Goal: Task Accomplishment & Management: Manage account settings

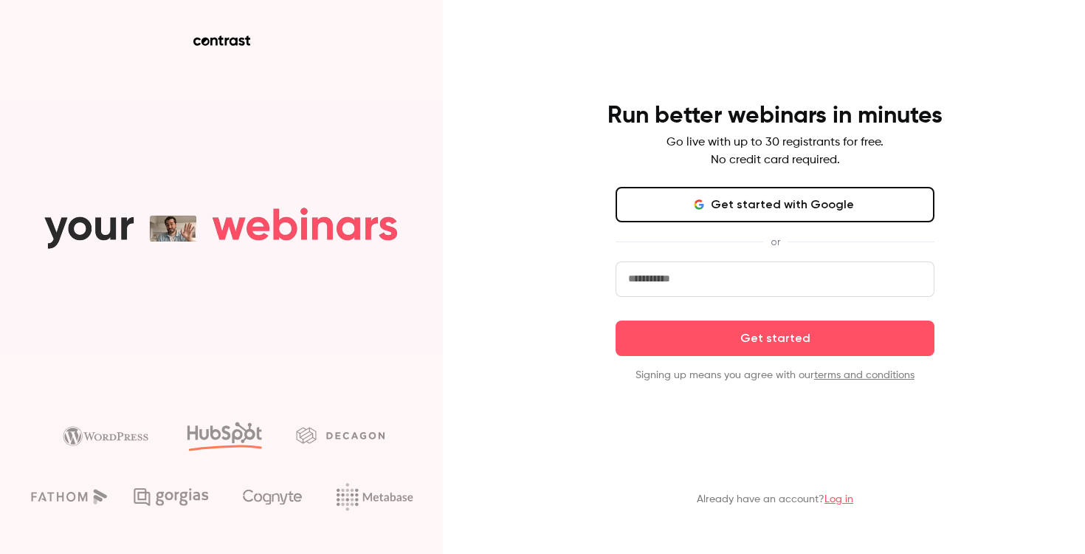
click at [743, 286] on input "email" at bounding box center [775, 278] width 319 height 35
type input "**********"
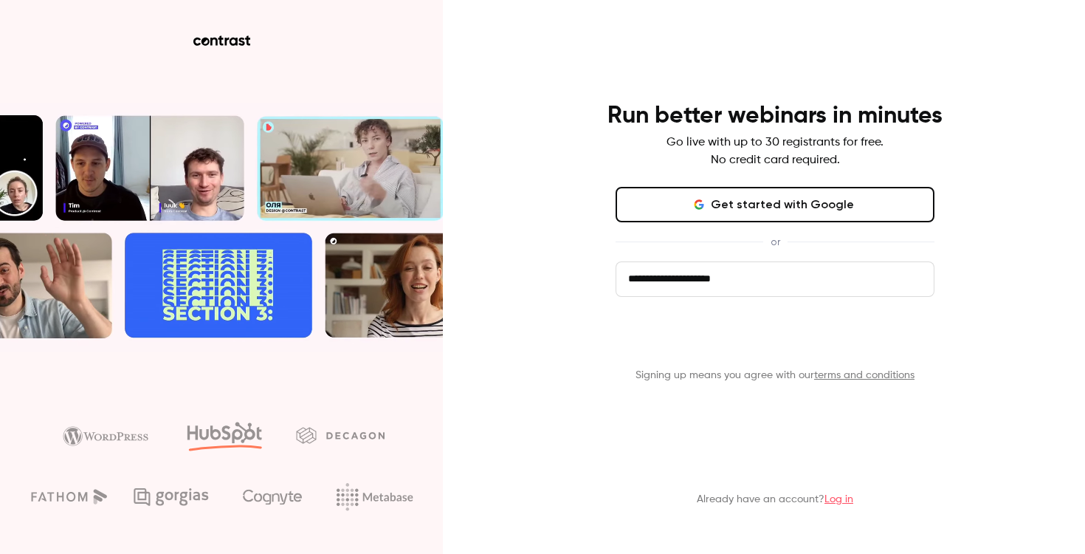
click at [749, 352] on button "Get started" at bounding box center [775, 337] width 319 height 35
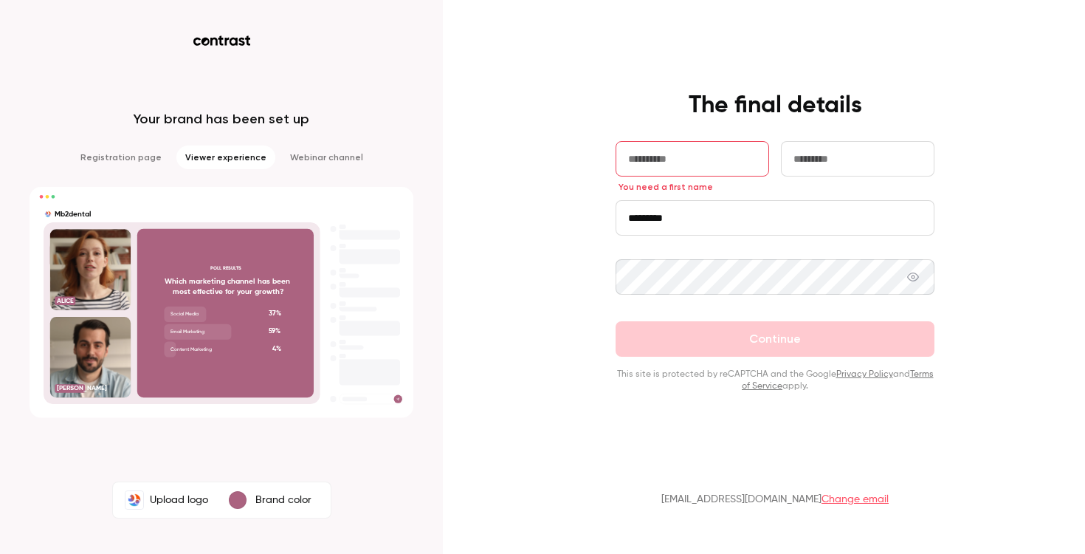
click at [692, 162] on input "text" at bounding box center [693, 158] width 154 height 35
type input "********"
click at [813, 166] on input "text" at bounding box center [858, 158] width 154 height 35
click at [873, 139] on div "**********" at bounding box center [775, 241] width 384 height 301
click at [869, 157] on input "********" at bounding box center [858, 158] width 154 height 35
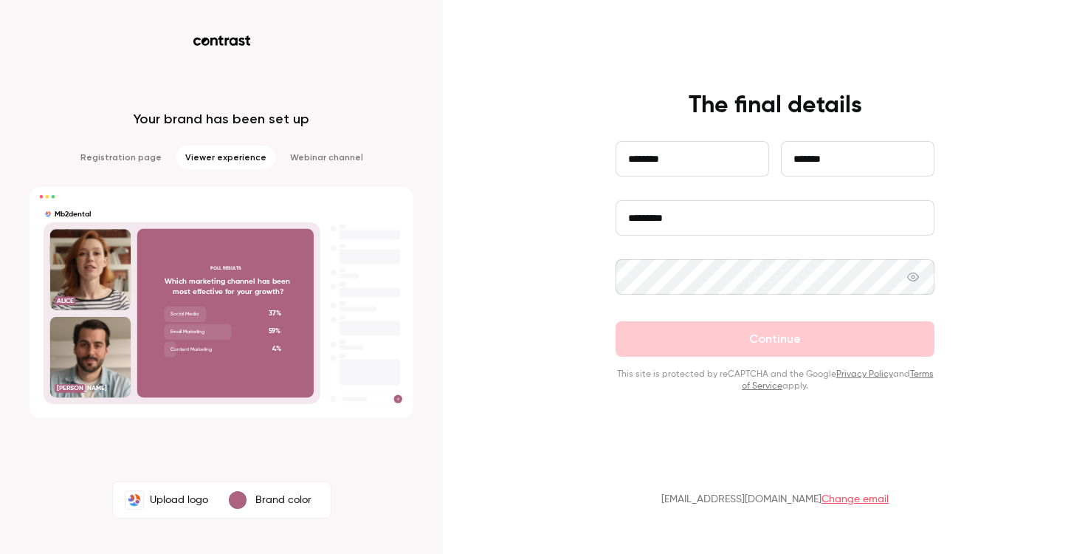
type input "*******"
click at [816, 218] on input "*********" at bounding box center [775, 217] width 319 height 35
type input "**********"
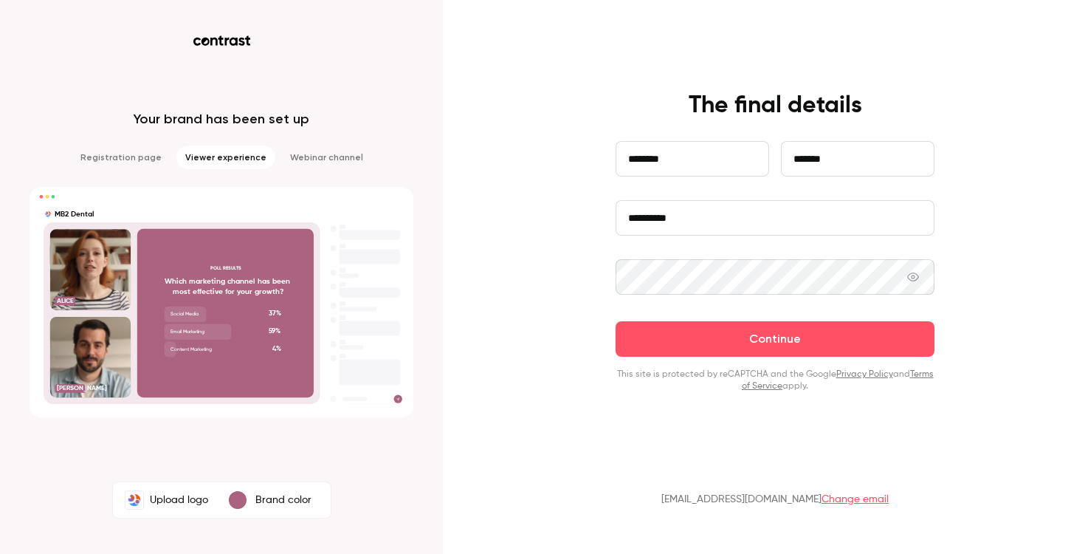
click at [616, 321] on button "Continue" at bounding box center [775, 338] width 319 height 35
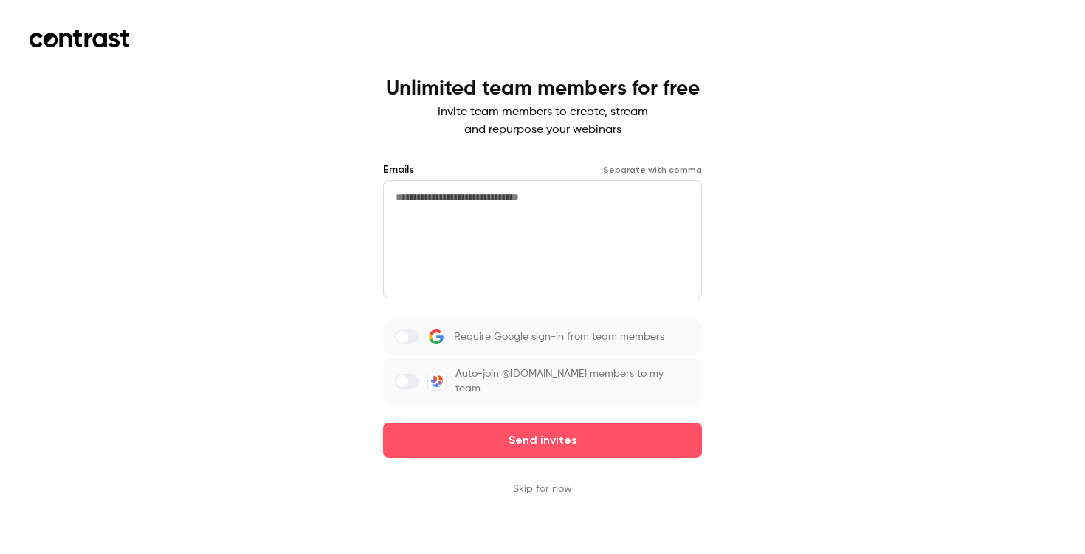
click at [503, 234] on textarea at bounding box center [542, 239] width 319 height 118
type textarea "**********"
click at [408, 376] on span at bounding box center [402, 381] width 12 height 12
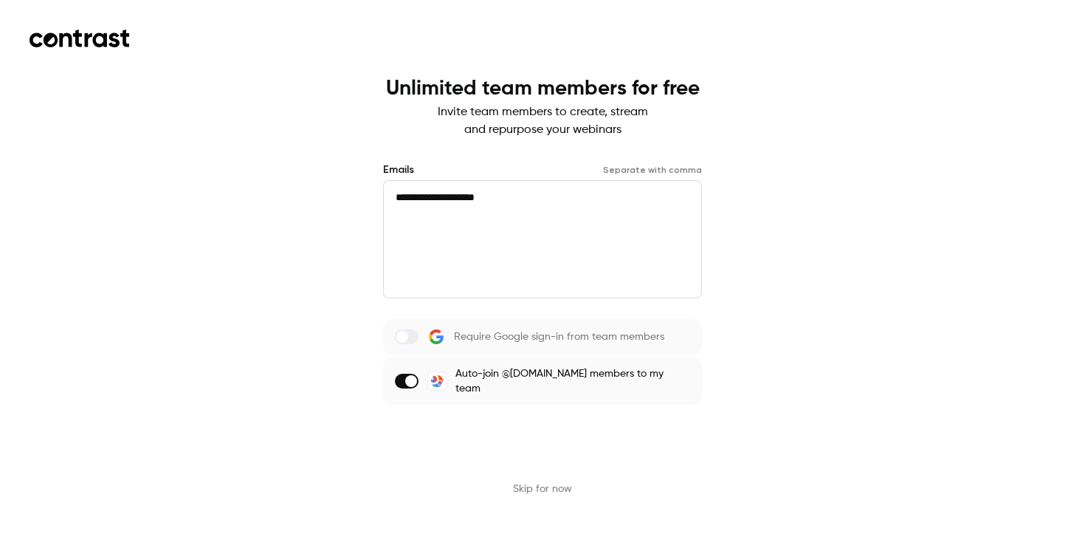
click at [552, 435] on button "Send invites" at bounding box center [542, 439] width 319 height 35
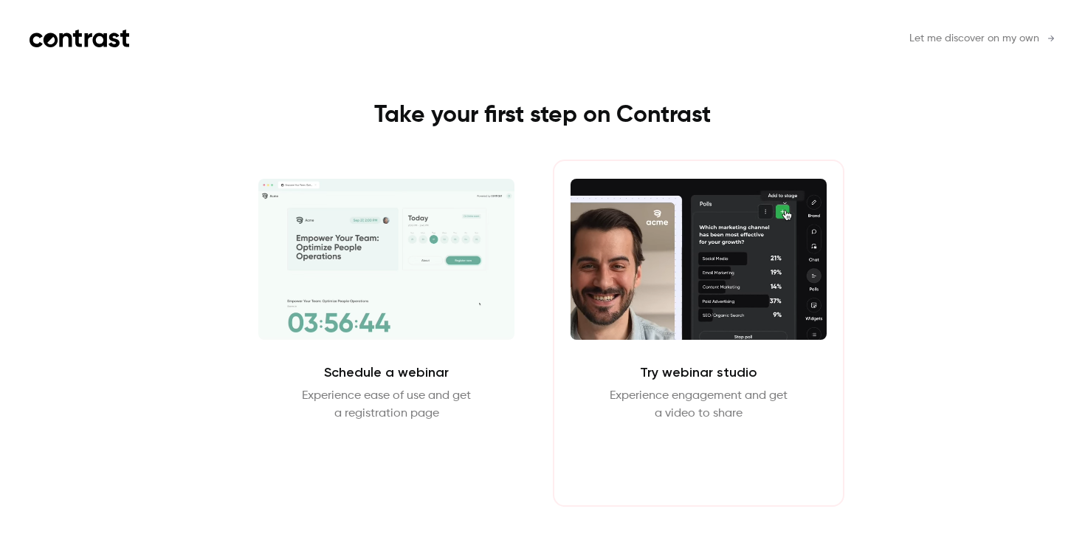
click at [726, 464] on button "Enter Studio" at bounding box center [698, 457] width 95 height 35
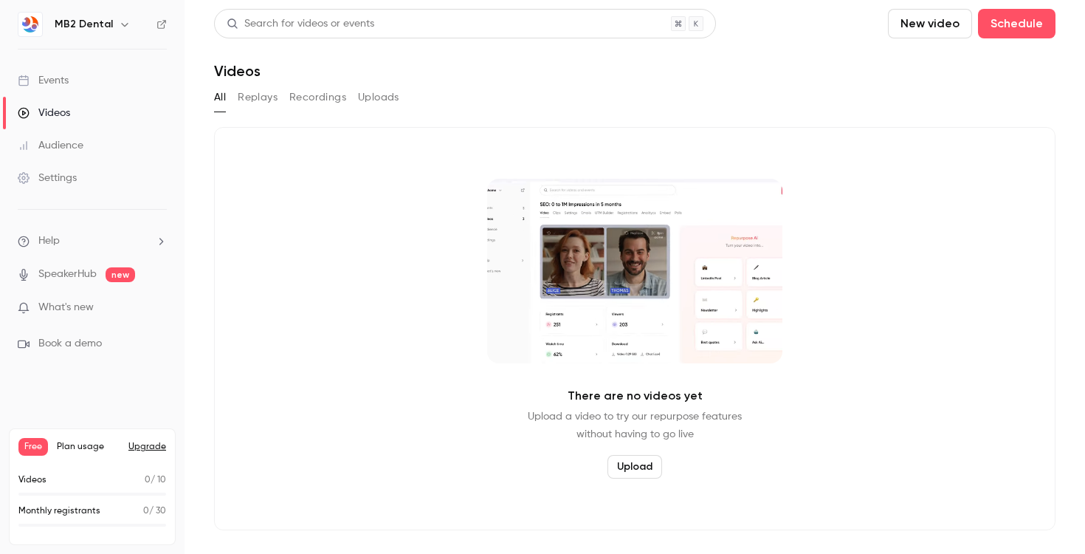
click at [75, 172] on div "Settings" at bounding box center [47, 177] width 59 height 15
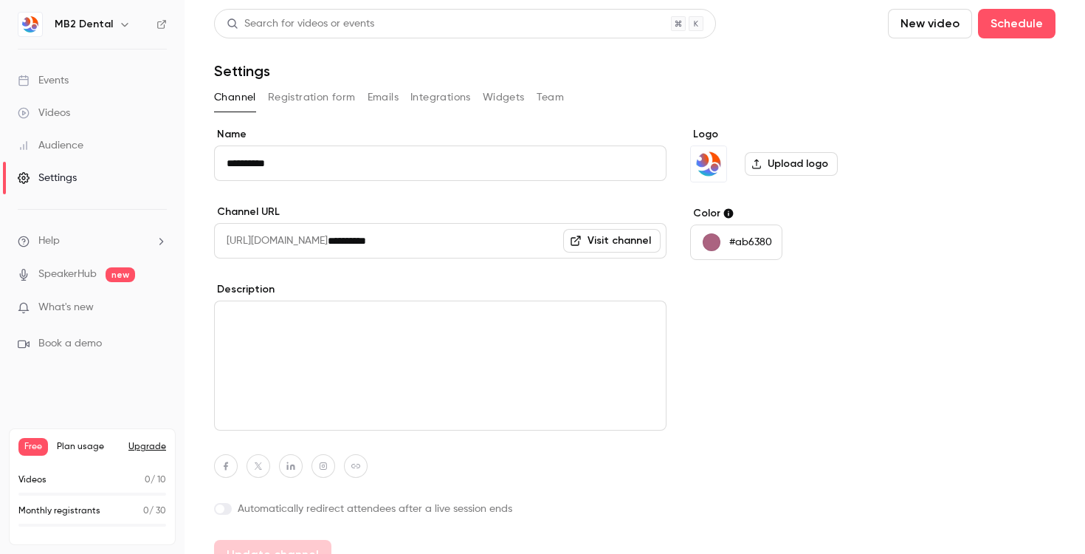
click at [716, 238] on div "button" at bounding box center [712, 242] width 18 height 18
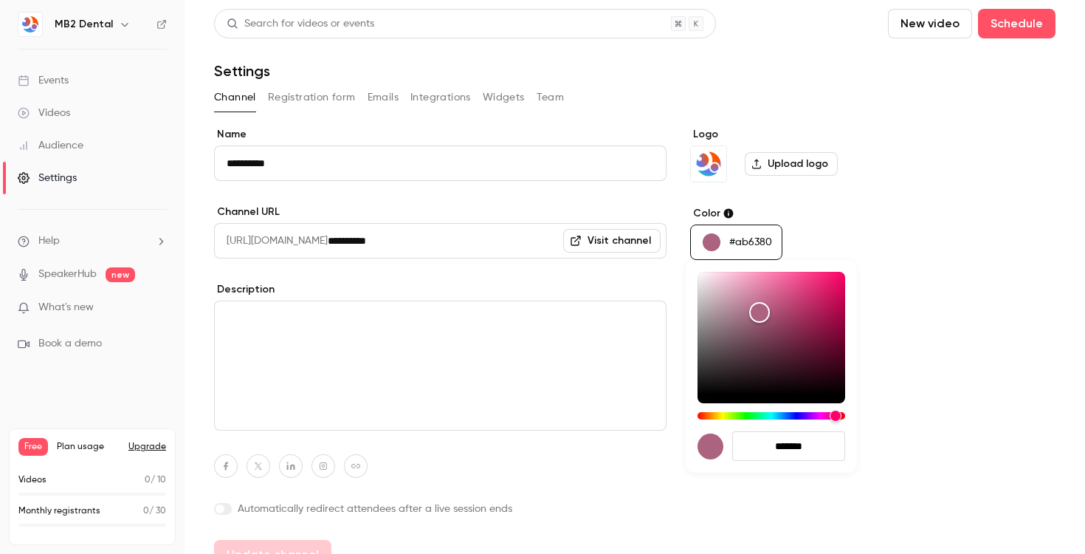
click at [889, 239] on div at bounding box center [542, 277] width 1085 height 554
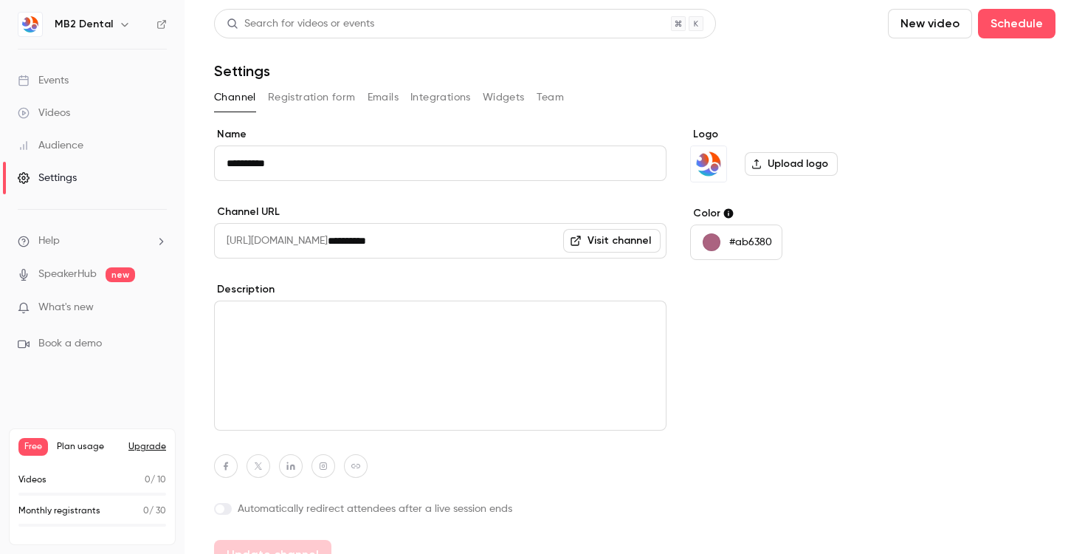
click at [84, 308] on span "What's new" at bounding box center [65, 307] width 55 height 15
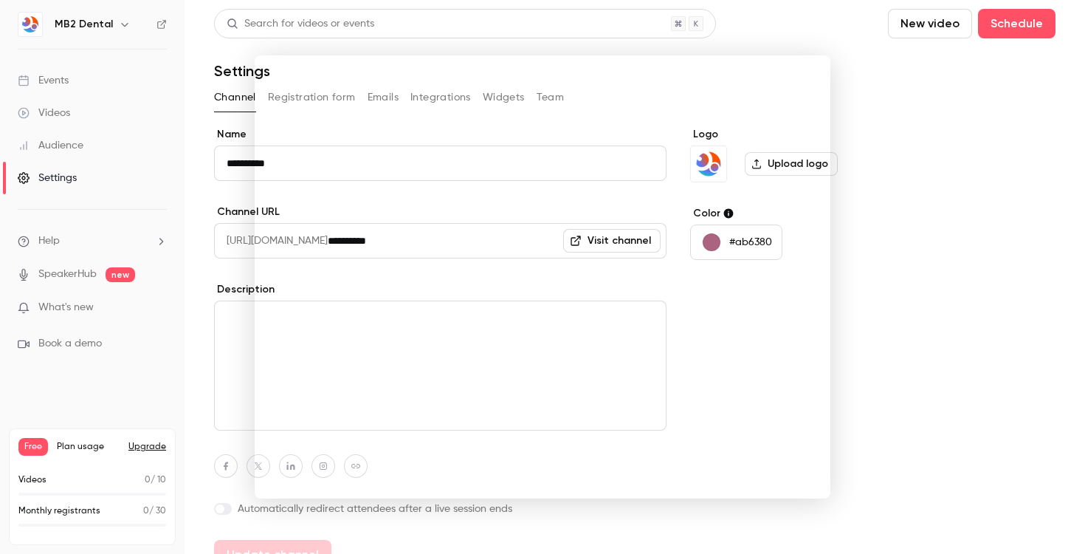
click at [96, 275] on div at bounding box center [542, 277] width 1085 height 554
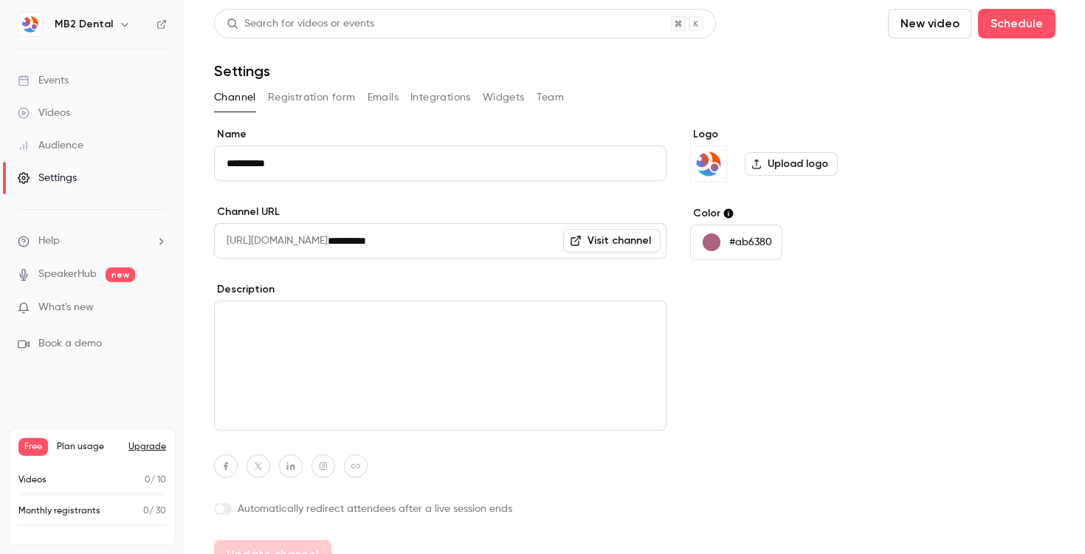
click at [84, 247] on li "Help" at bounding box center [92, 240] width 149 height 15
click at [108, 80] on div at bounding box center [542, 277] width 1085 height 554
click at [86, 121] on link "Videos" at bounding box center [92, 113] width 185 height 32
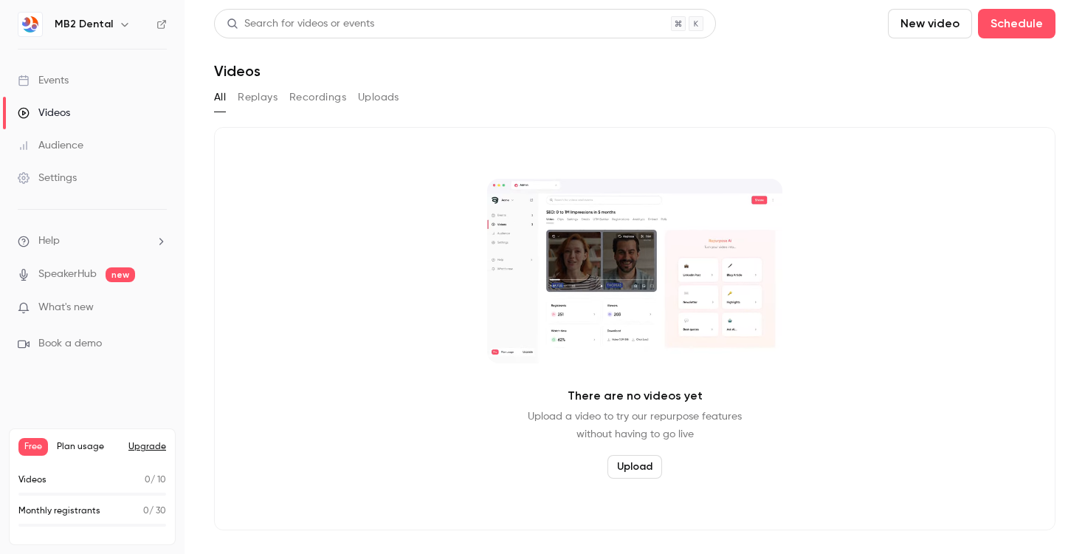
click at [82, 148] on div "Audience" at bounding box center [51, 145] width 66 height 15
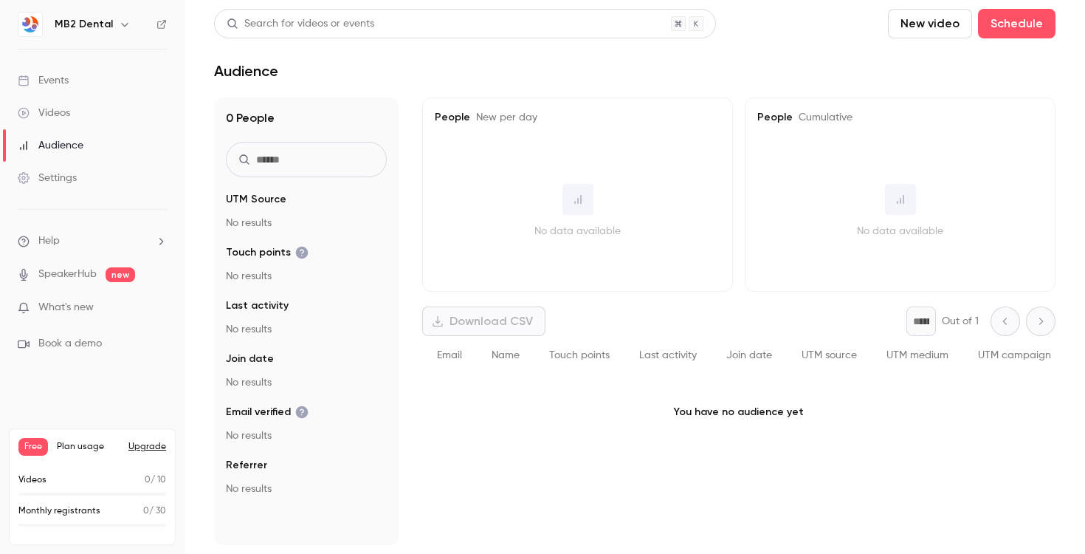
click at [18, 168] on link "Settings" at bounding box center [92, 178] width 185 height 32
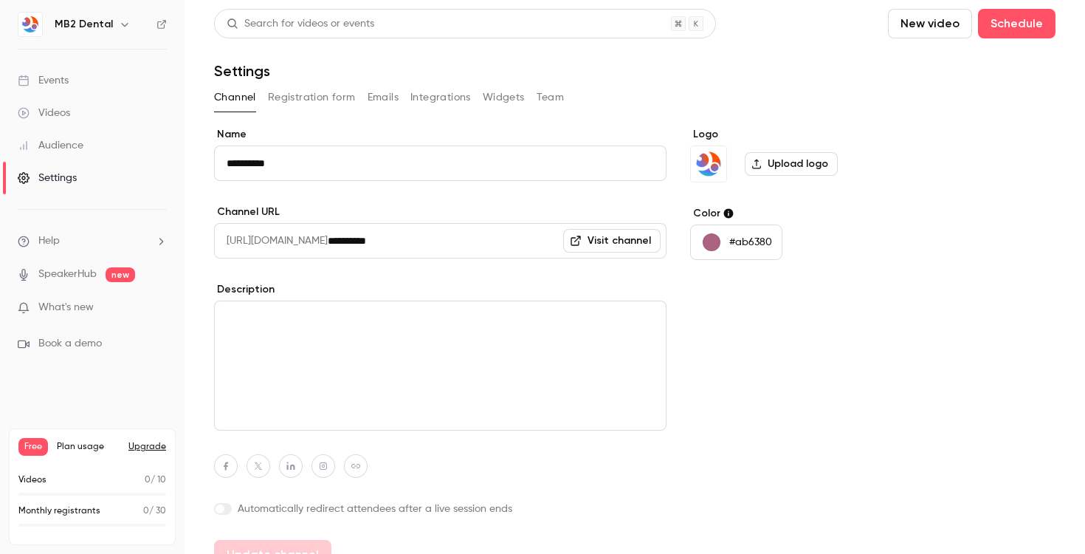
click at [534, 102] on div "Channel Registration form Emails Integrations Widgets Team" at bounding box center [634, 98] width 841 height 24
click at [550, 98] on button "Team" at bounding box center [551, 98] width 28 height 24
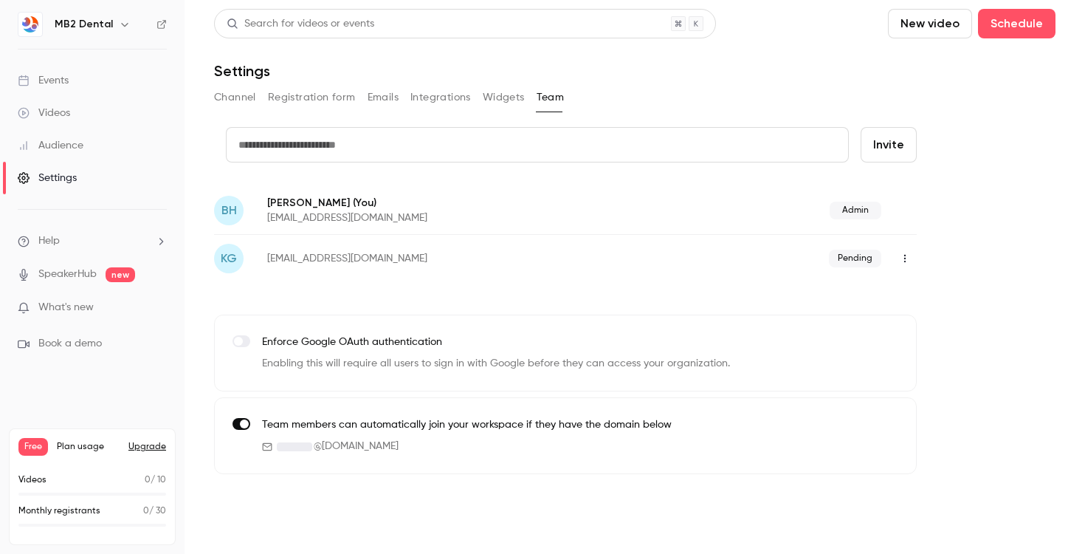
click at [503, 97] on button "Widgets" at bounding box center [504, 98] width 42 height 24
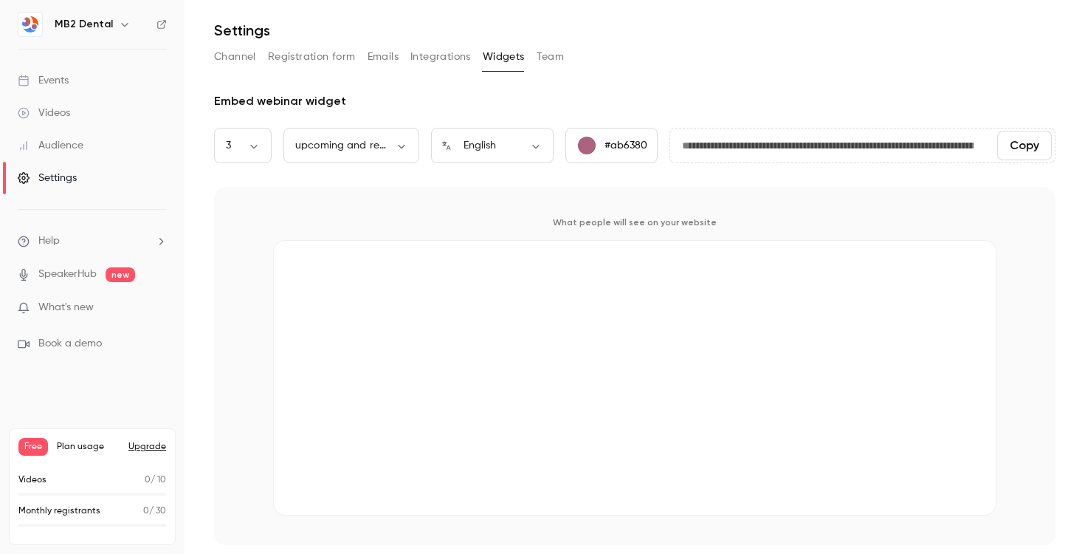
scroll to position [39, 0]
click at [387, 58] on button "Emails" at bounding box center [383, 58] width 31 height 24
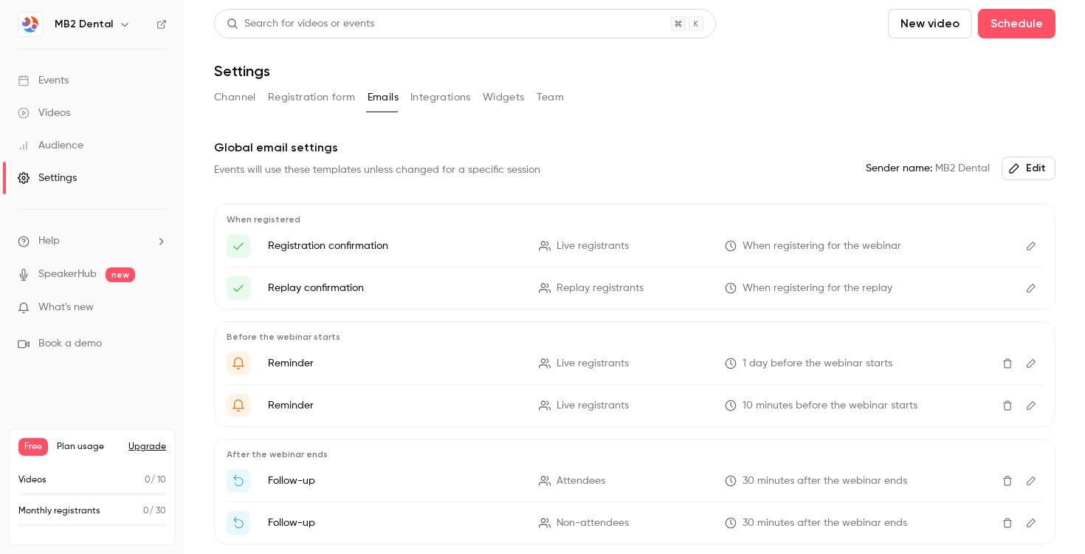
click at [110, 26] on div "MB2 Dental" at bounding box center [100, 24] width 90 height 18
click at [91, 23] on h6 "MB2 Dental" at bounding box center [84, 24] width 58 height 15
click at [119, 18] on icon "button" at bounding box center [125, 24] width 12 height 12
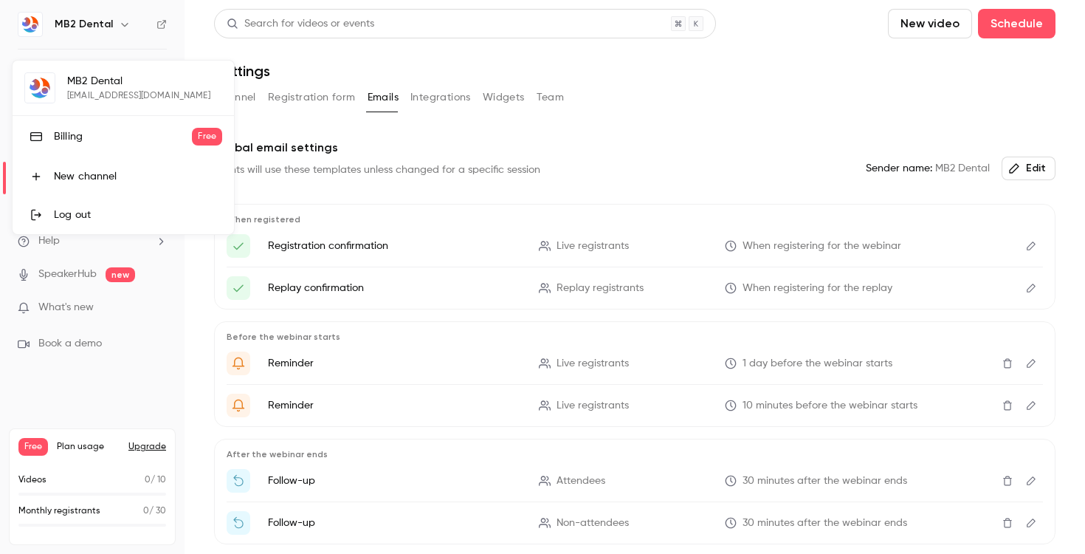
click at [659, 109] on div at bounding box center [542, 277] width 1085 height 554
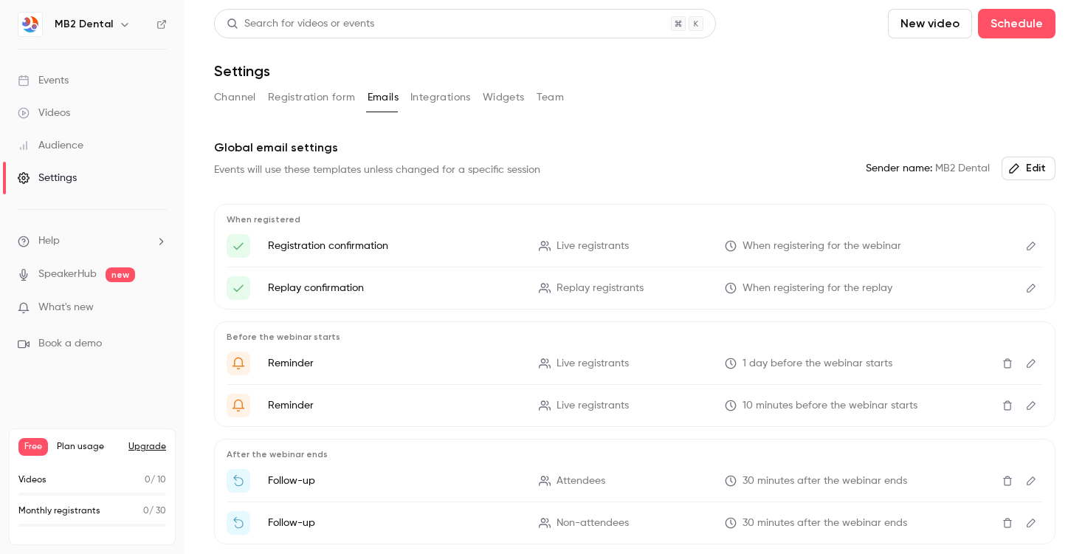
click at [235, 100] on button "Channel" at bounding box center [235, 98] width 42 height 24
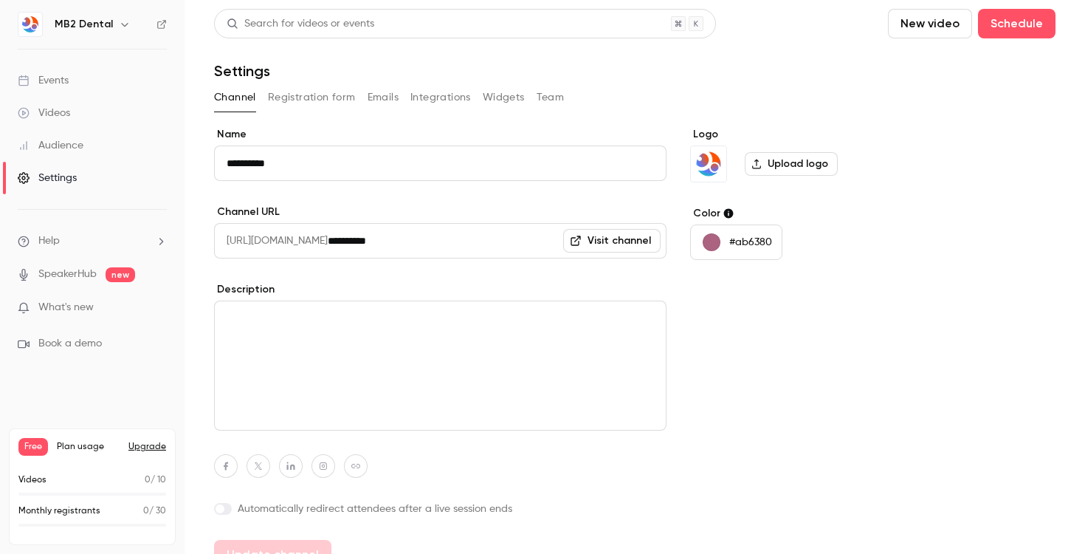
scroll to position [24, 0]
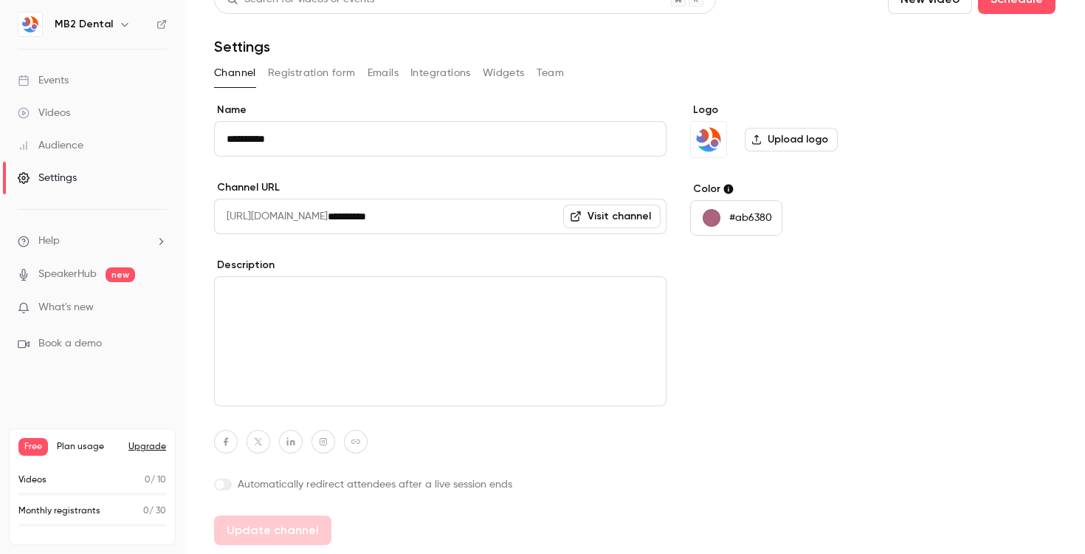
click at [714, 143] on img "Logo" at bounding box center [708, 139] width 35 height 35
click at [805, 145] on label "Upload logo" at bounding box center [791, 140] width 93 height 24
click at [0, 0] on input "Upload logo" at bounding box center [0, 0] width 0 height 0
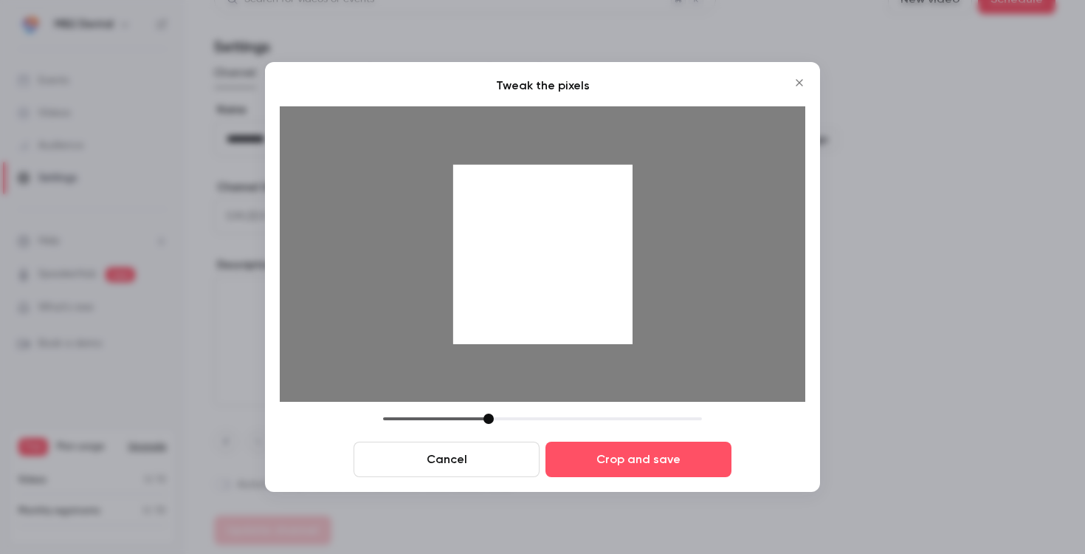
click at [486, 415] on div at bounding box center [488, 418] width 10 height 10
click at [491, 424] on div "Cancel Crop and save" at bounding box center [543, 444] width 526 height 63
drag, startPoint x: 489, startPoint y: 421, endPoint x: 256, endPoint y: 371, distance: 238.6
click at [256, 371] on div "Tweak the pixels Cancel Crop and save" at bounding box center [542, 277] width 1085 height 554
drag, startPoint x: 382, startPoint y: 420, endPoint x: 416, endPoint y: 406, distance: 36.7
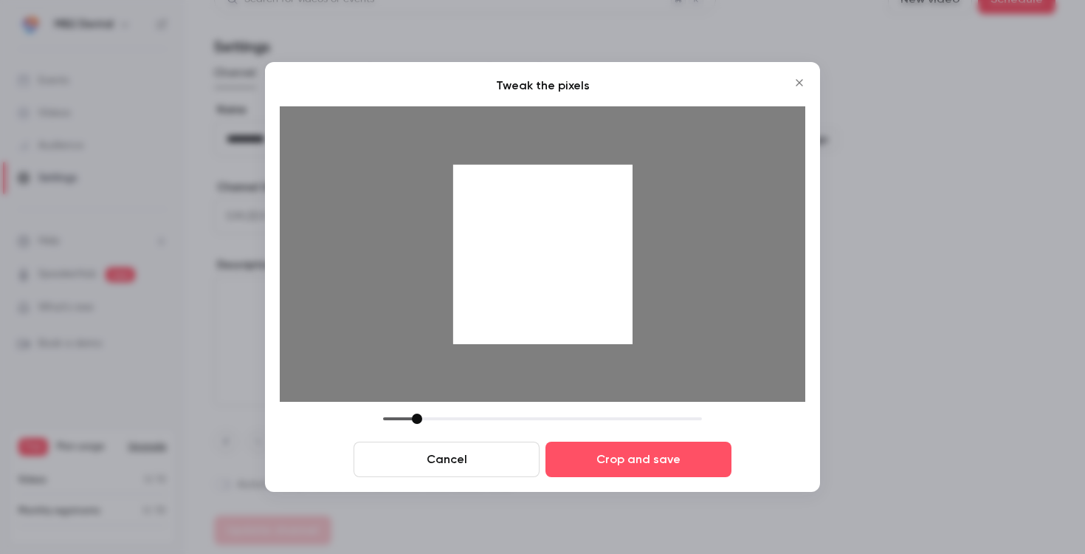
click at [416, 406] on div "Tweak the pixels Cancel Crop and save" at bounding box center [543, 277] width 526 height 400
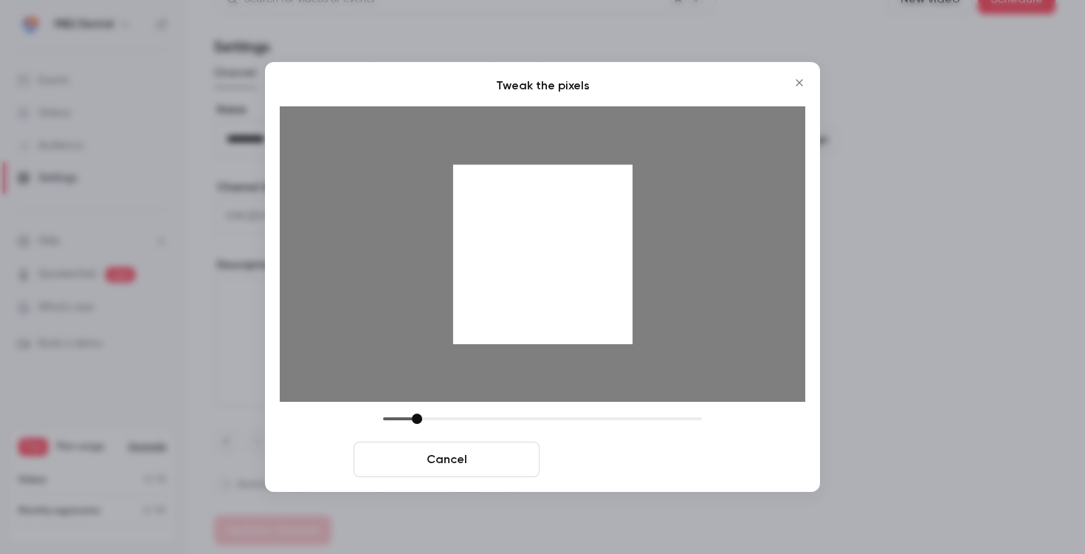
click at [632, 461] on button "Crop and save" at bounding box center [638, 458] width 186 height 35
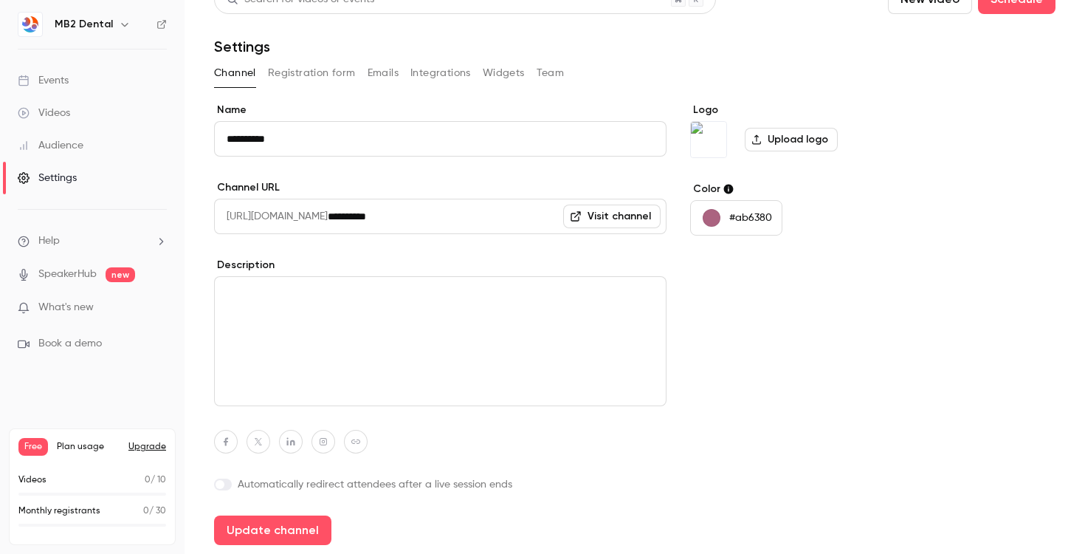
click at [713, 218] on div "button" at bounding box center [712, 218] width 18 height 18
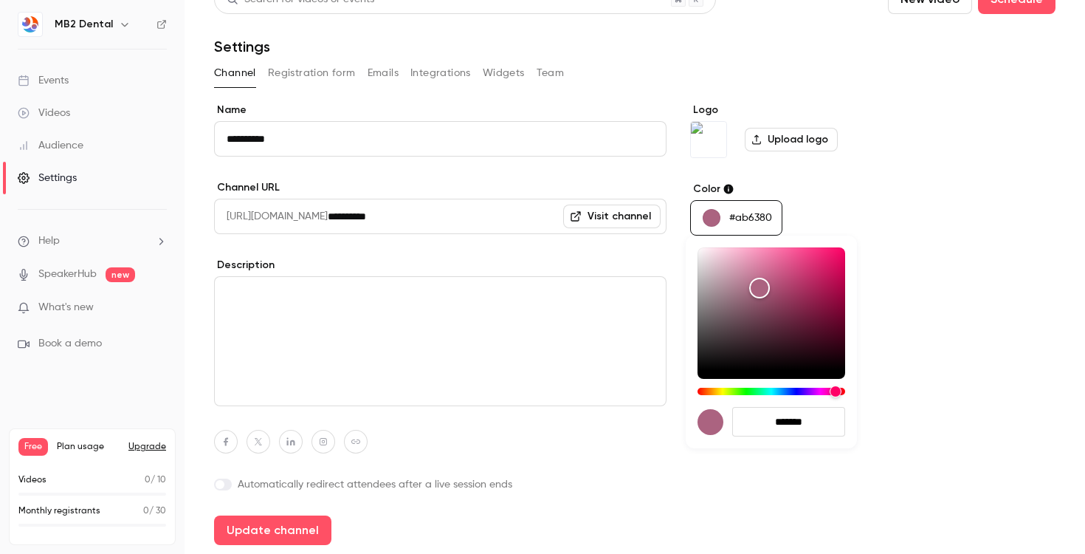
click at [803, 429] on input "*******" at bounding box center [788, 422] width 113 height 30
click at [797, 395] on div "*******" at bounding box center [771, 341] width 171 height 213
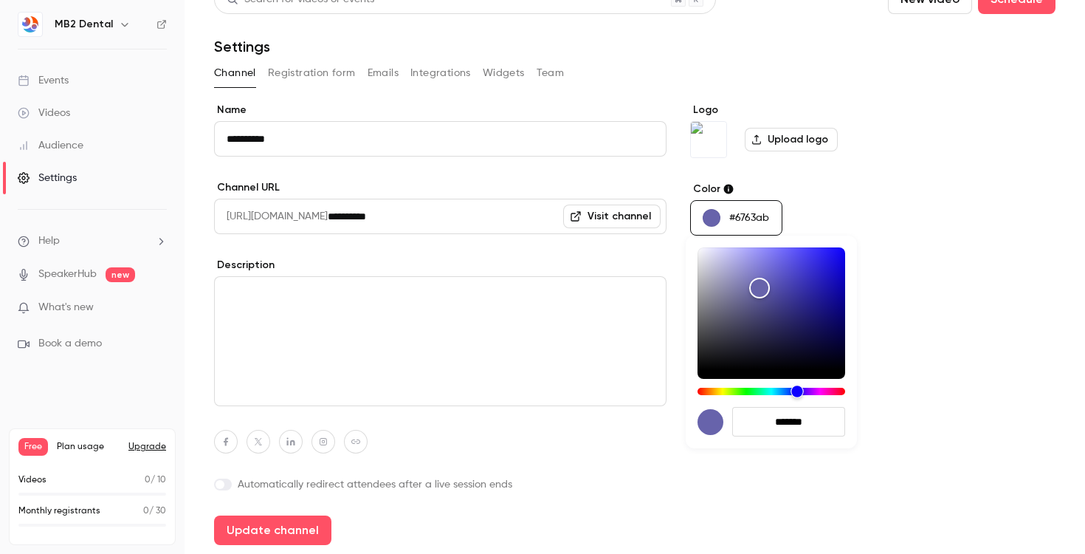
click at [797, 394] on div "Hue" at bounding box center [771, 390] width 148 height 7
type input "*******"
drag, startPoint x: 768, startPoint y: 284, endPoint x: 807, endPoint y: 314, distance: 50.0
click at [807, 314] on div "Color" at bounding box center [807, 314] width 23 height 23
click at [931, 203] on div at bounding box center [542, 277] width 1085 height 554
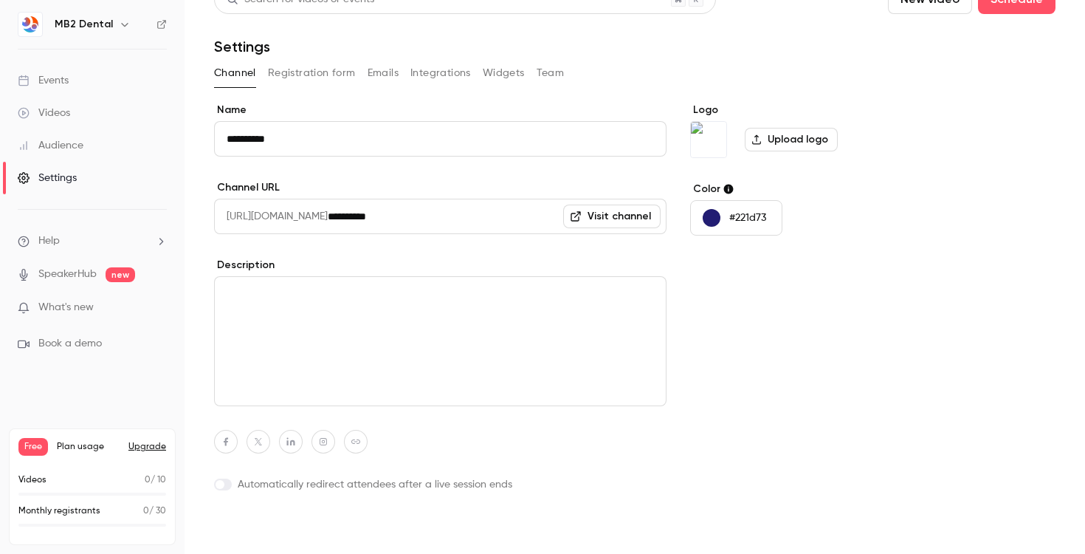
click at [259, 537] on button "Update channel" at bounding box center [272, 530] width 117 height 30
click at [89, 238] on li "Help" at bounding box center [92, 240] width 149 height 15
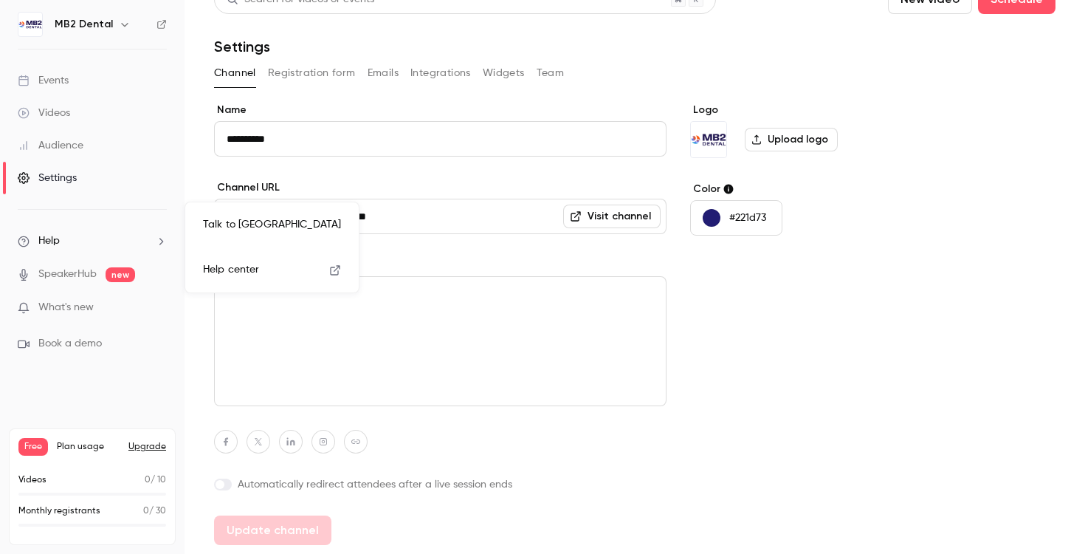
click at [89, 238] on div at bounding box center [542, 277] width 1085 height 554
click at [63, 86] on div "Events" at bounding box center [43, 80] width 51 height 15
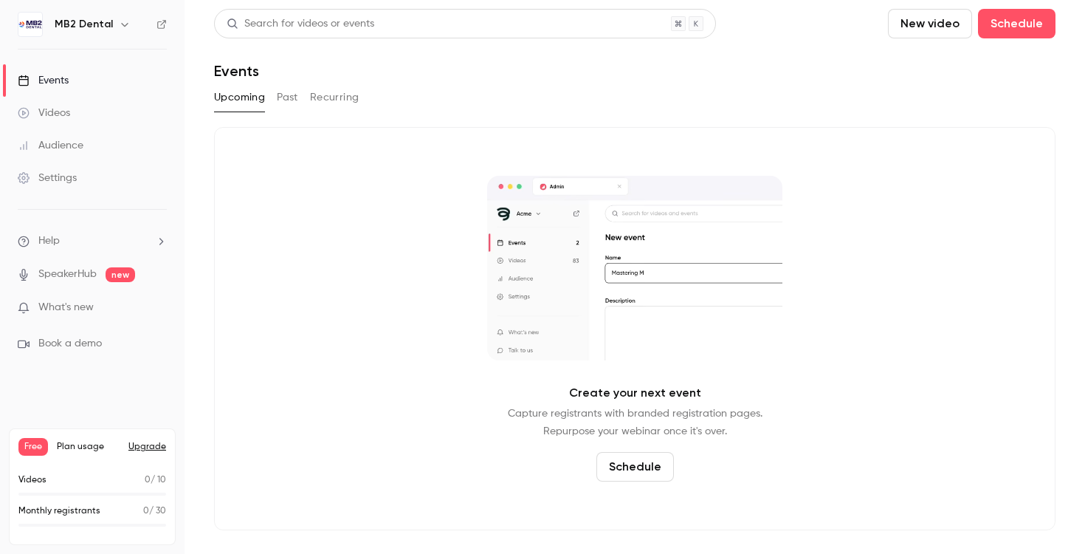
click at [631, 473] on button "Schedule" at bounding box center [634, 467] width 77 height 30
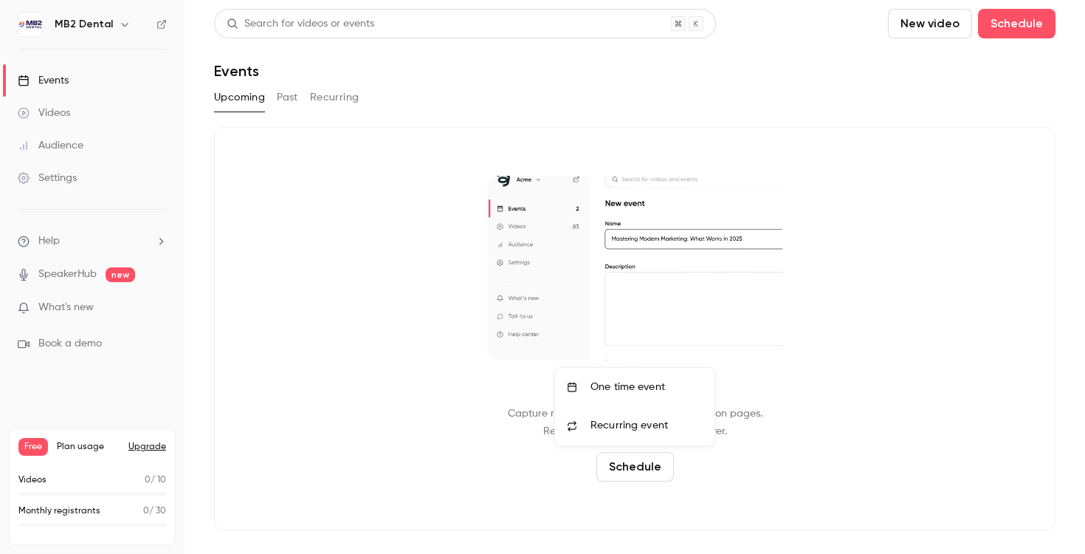
click at [647, 383] on div "One time event" at bounding box center [646, 386] width 112 height 15
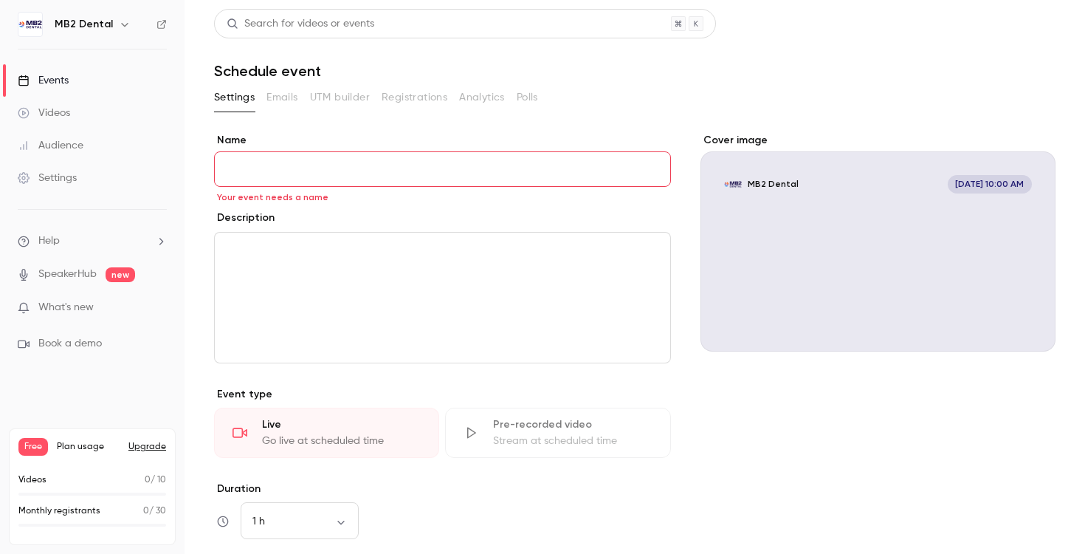
click at [275, 109] on div "Settings Emails UTM builder Registrations Analytics Polls" at bounding box center [634, 101] width 841 height 30
click at [473, 178] on input "Name" at bounding box center [442, 168] width 457 height 35
click at [418, 168] on input "Name" at bounding box center [442, 168] width 457 height 35
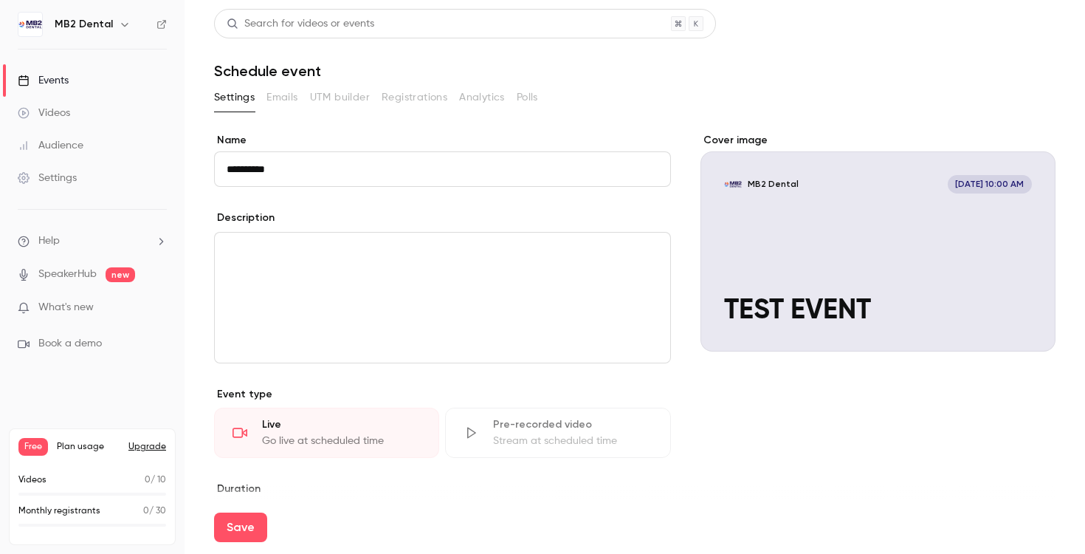
type input "**********"
click at [604, 263] on div "editor" at bounding box center [442, 297] width 455 height 130
click at [280, 114] on div "Settings Emails UTM builder Registrations Analytics Polls" at bounding box center [634, 101] width 841 height 30
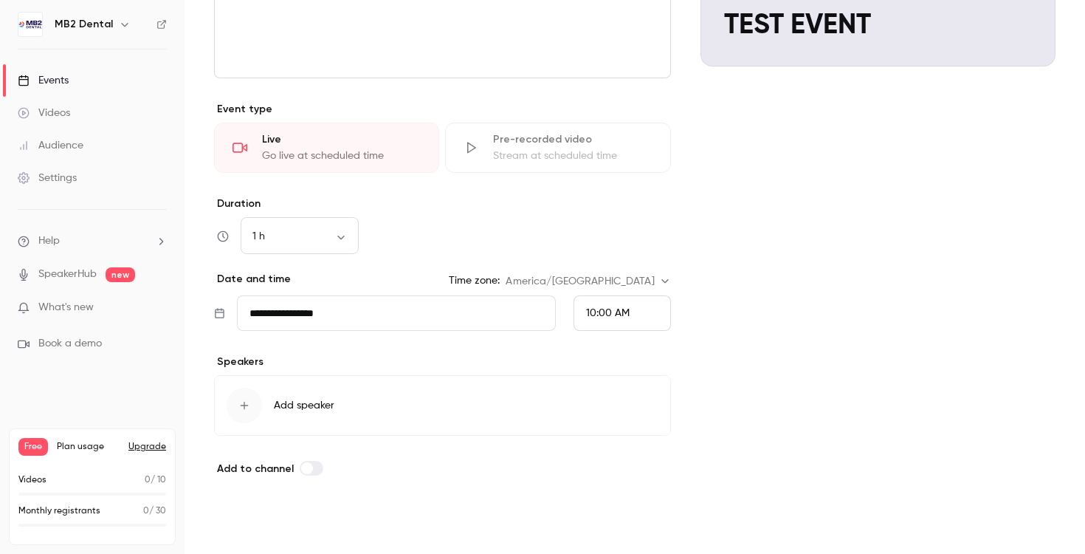
click at [247, 525] on button "Save" at bounding box center [240, 527] width 53 height 30
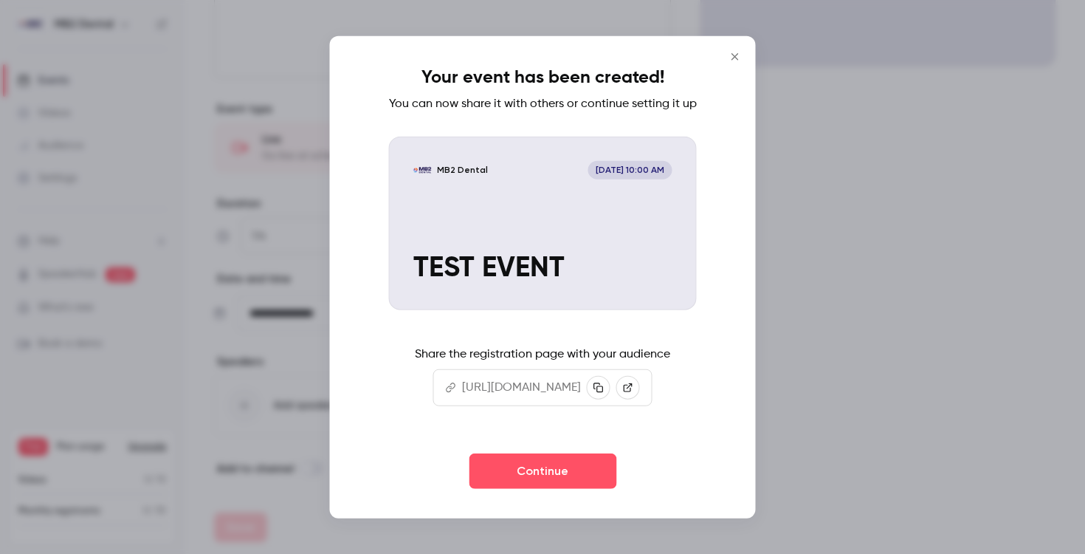
click at [750, 44] on button "Close" at bounding box center [735, 57] width 30 height 30
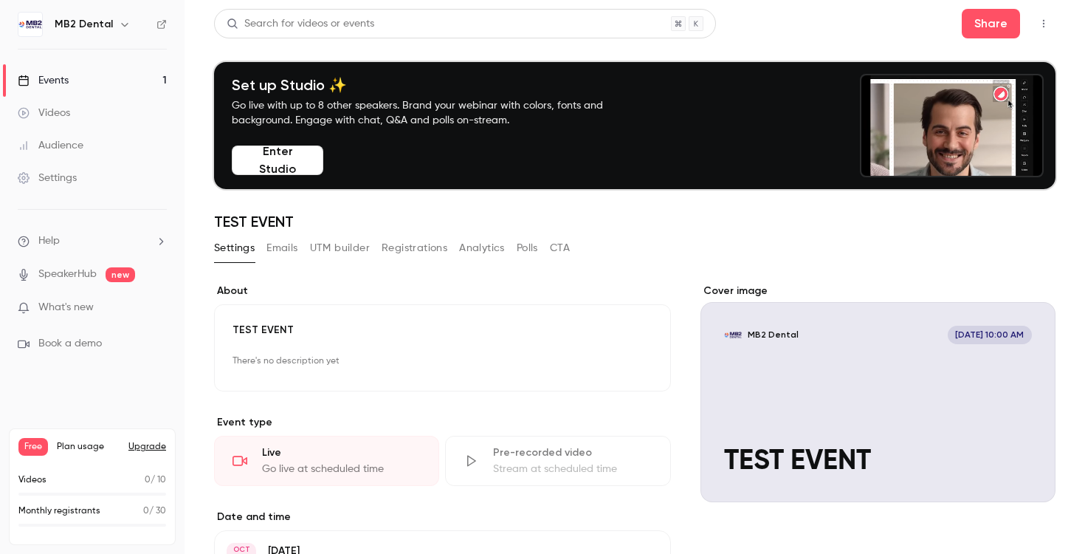
click at [286, 244] on button "Emails" at bounding box center [281, 248] width 31 height 24
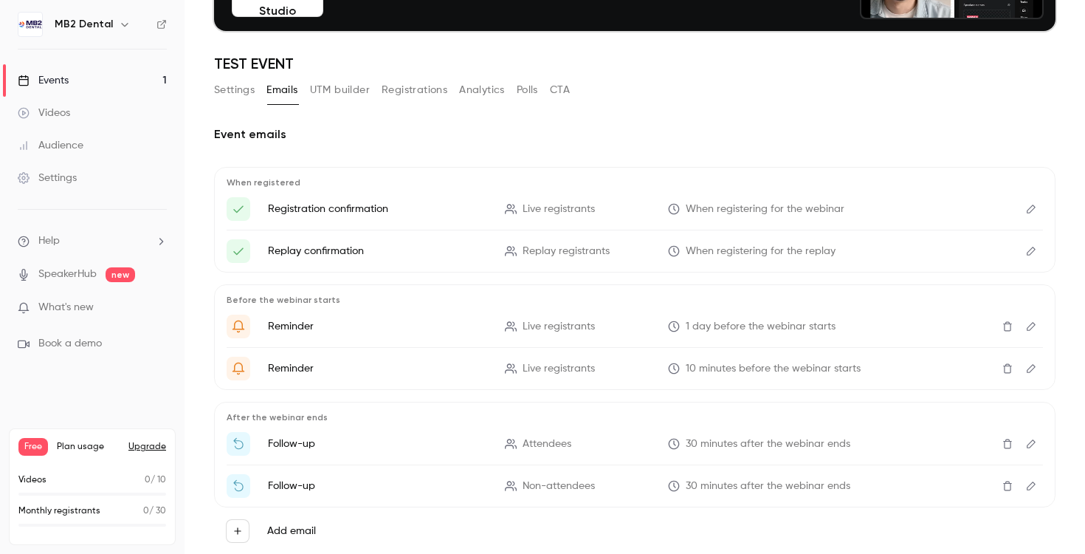
scroll to position [159, 0]
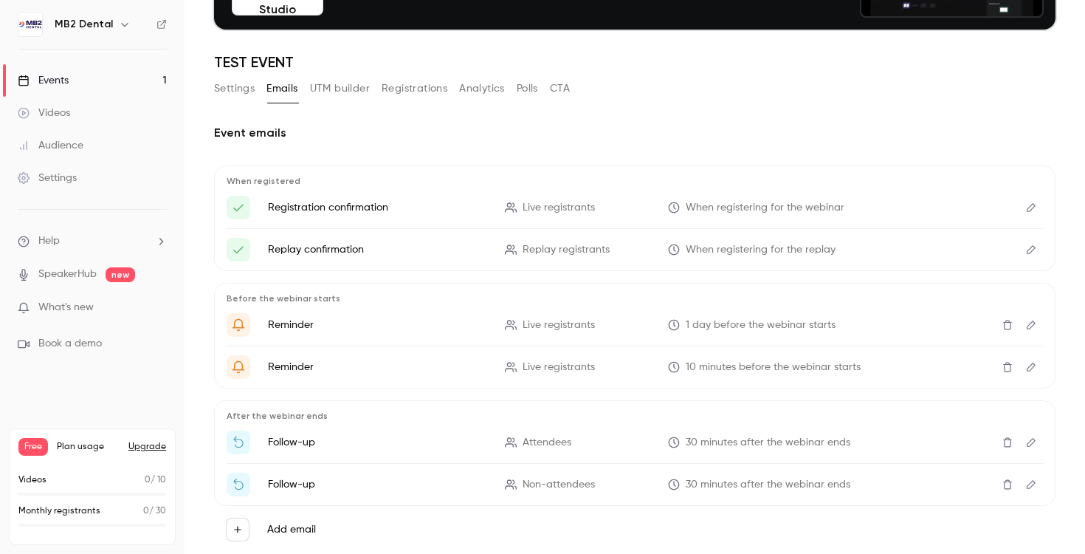
click at [283, 323] on p "Reminder" at bounding box center [377, 324] width 219 height 15
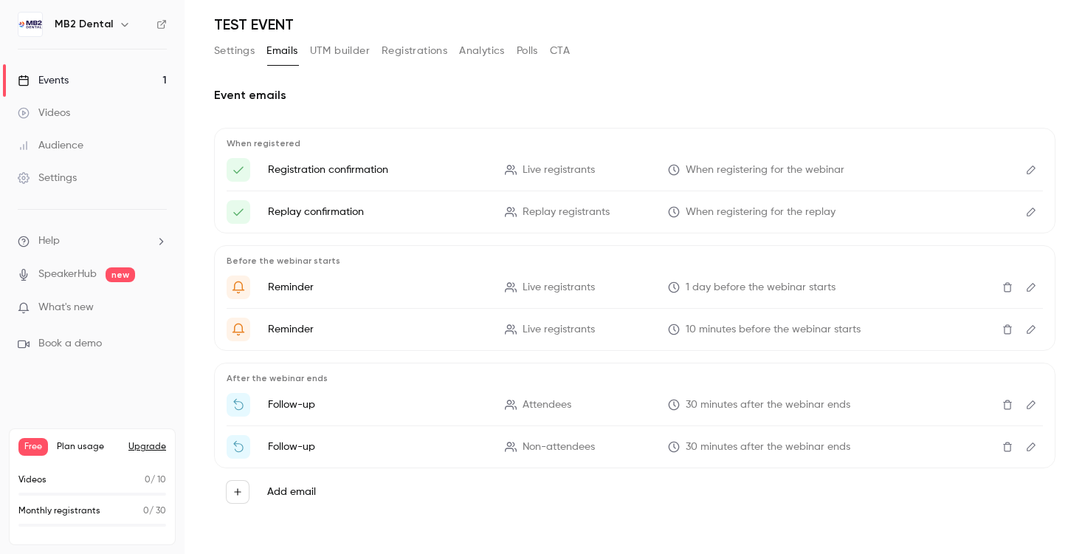
click at [1041, 285] on button "Edit" at bounding box center [1031, 287] width 24 height 24
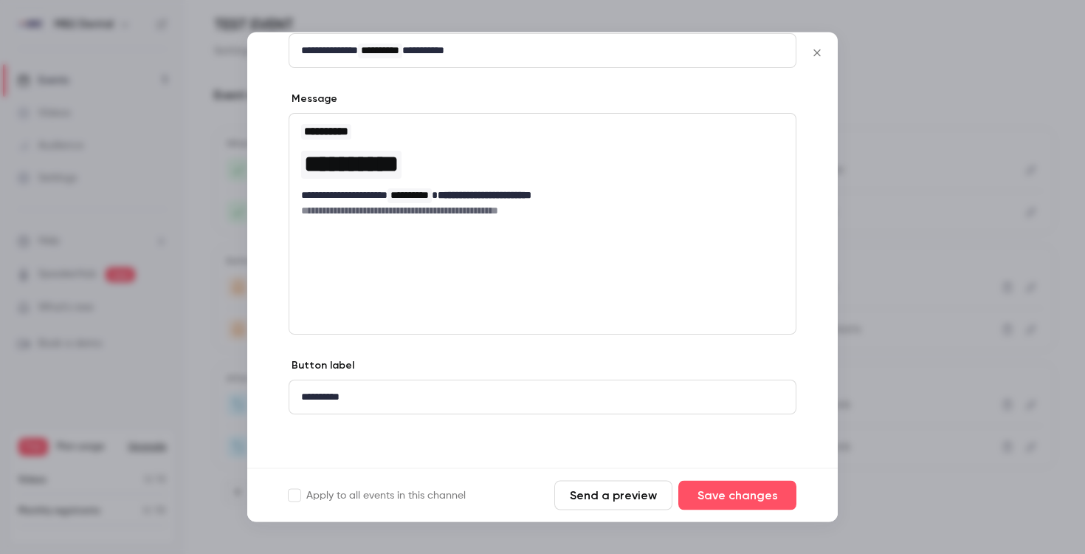
scroll to position [0, 0]
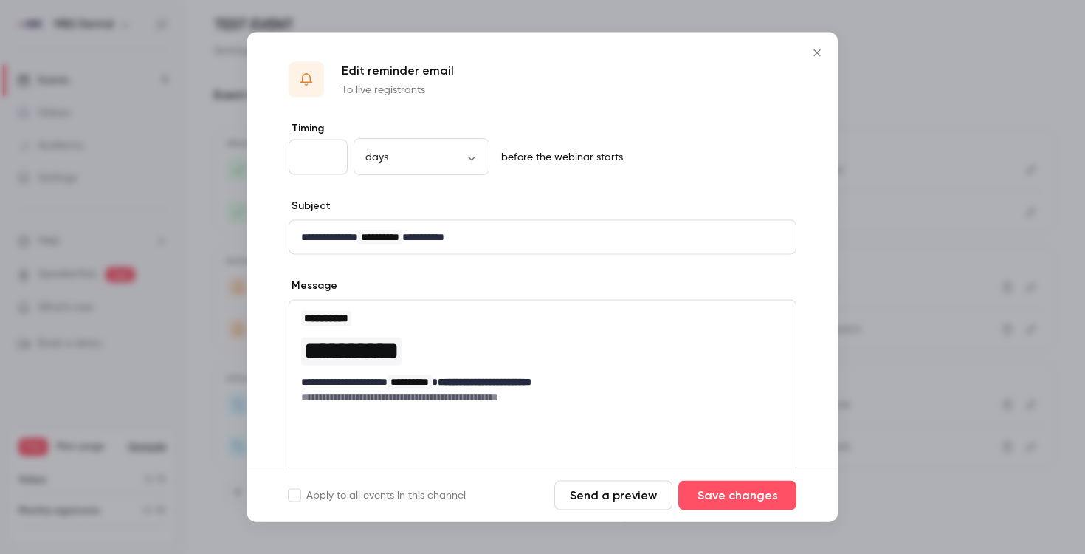
click at [824, 48] on icon "Close" at bounding box center [817, 53] width 18 height 12
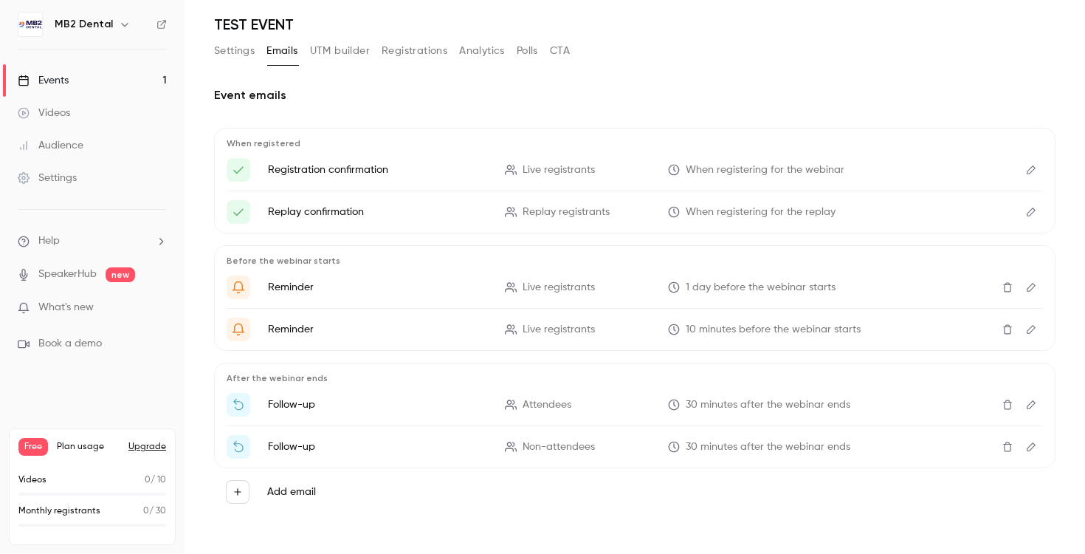
click at [238, 287] on icon "Get Ready for '{{ event_name }}' tomorrow!" at bounding box center [238, 286] width 13 height 13
click at [291, 287] on p "Reminder" at bounding box center [377, 287] width 219 height 15
click at [586, 282] on span "Live registrants" at bounding box center [559, 287] width 72 height 15
click at [670, 280] on p "1 day before the webinar starts" at bounding box center [777, 287] width 219 height 15
click at [676, 323] on icon "{{ event_name }} is about to go live" at bounding box center [674, 329] width 12 height 12
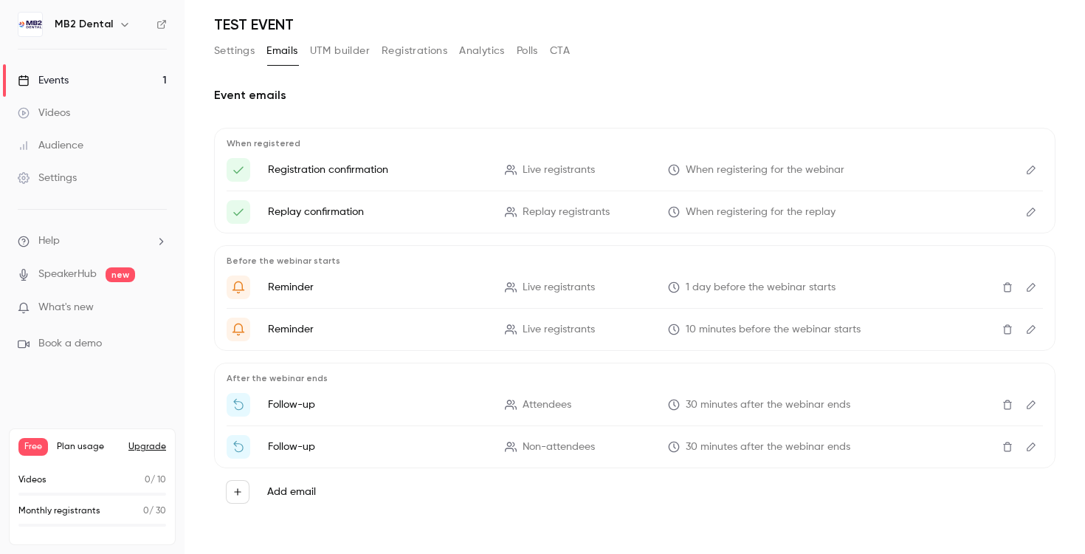
click at [676, 331] on icon "{{ event_name }} is about to go live" at bounding box center [674, 329] width 12 height 12
click at [286, 328] on p "Reminder" at bounding box center [377, 329] width 219 height 15
click at [225, 317] on div "Before the webinar starts Reminder Live registrants 1 day before the webinar st…" at bounding box center [634, 298] width 841 height 106
click at [246, 327] on div "{{ event_name }} is about to go live" at bounding box center [239, 329] width 24 height 24
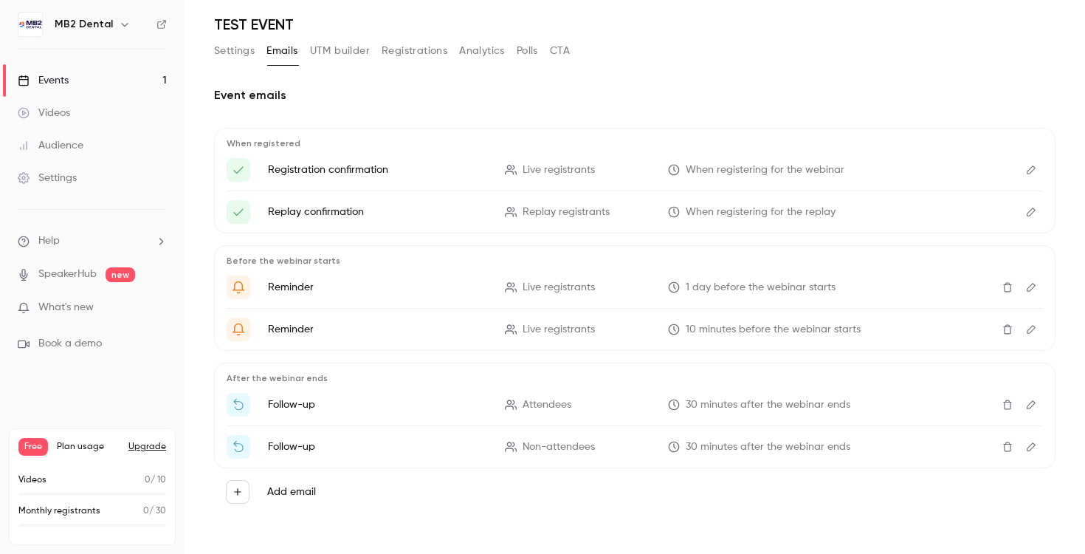
click at [237, 285] on icon "Get Ready for '{{ event_name }}' tomorrow!" at bounding box center [238, 286] width 13 height 13
click at [237, 289] on icon "Get Ready for '{{ event_name }}' tomorrow!" at bounding box center [238, 286] width 13 height 13
click at [238, 200] on div "Here's your access link to {{ event_name }}!" at bounding box center [239, 212] width 24 height 24
click at [238, 221] on div "Here's your access link to {{ event_name }}!" at bounding box center [239, 212] width 24 height 24
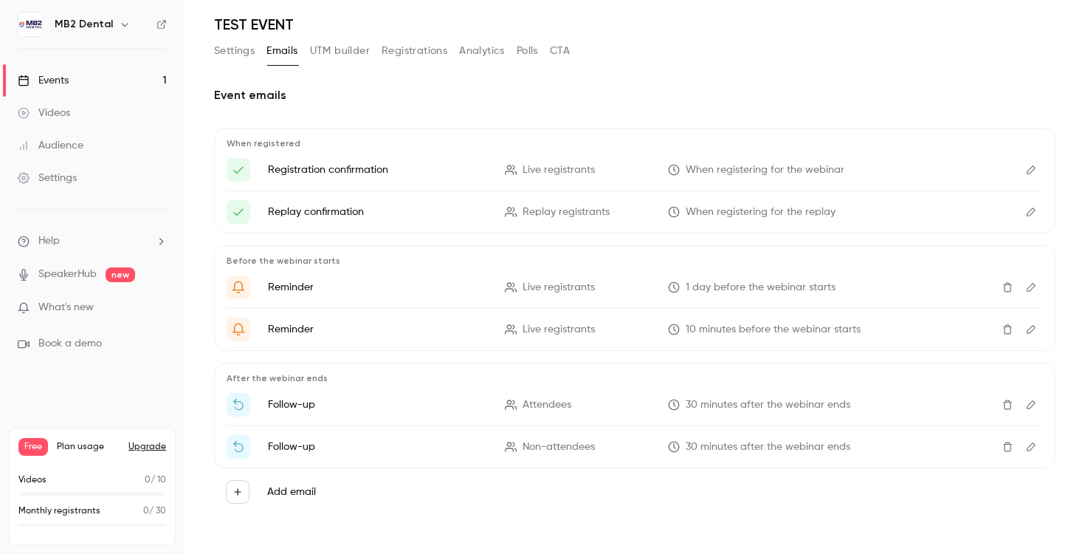
click at [238, 167] on icon "Here's your access link to {{ event_name }}!" at bounding box center [238, 169] width 13 height 13
click at [356, 185] on ul "Registration confirmation Live registrants When registering for the webinar Rep…" at bounding box center [635, 191] width 816 height 66
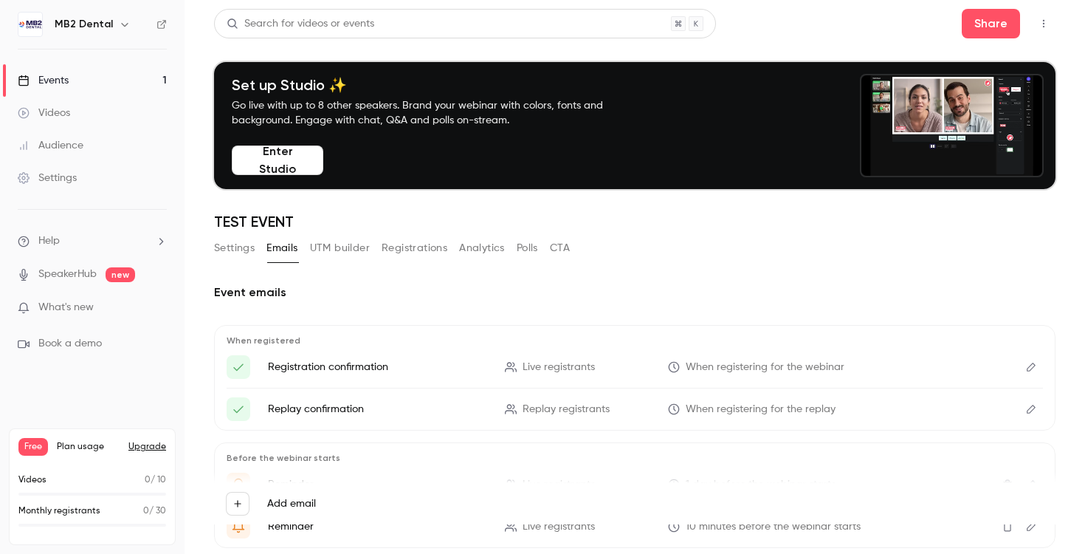
click at [435, 239] on button "Registrations" at bounding box center [415, 248] width 66 height 24
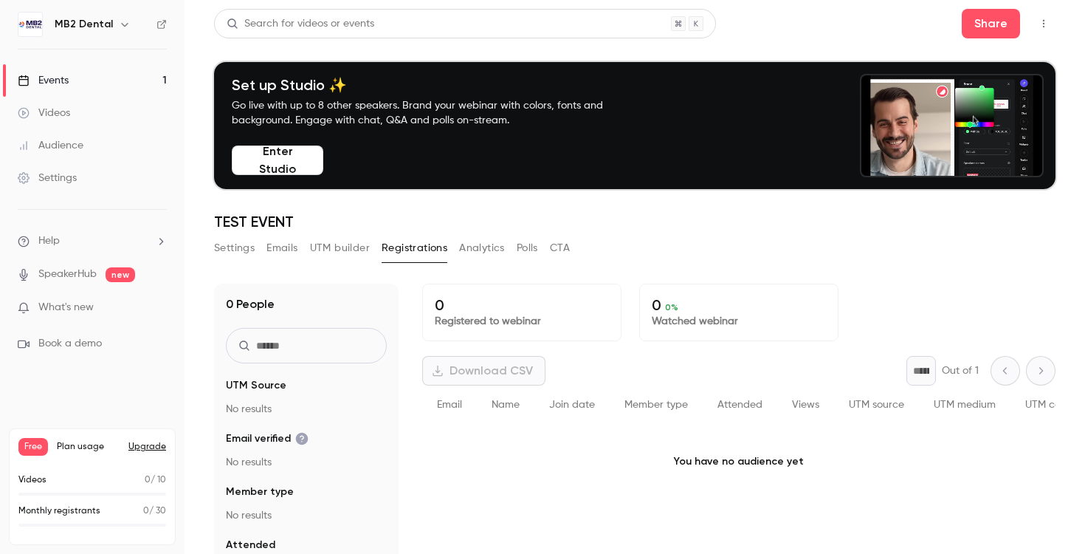
click at [492, 246] on button "Analytics" at bounding box center [482, 248] width 46 height 24
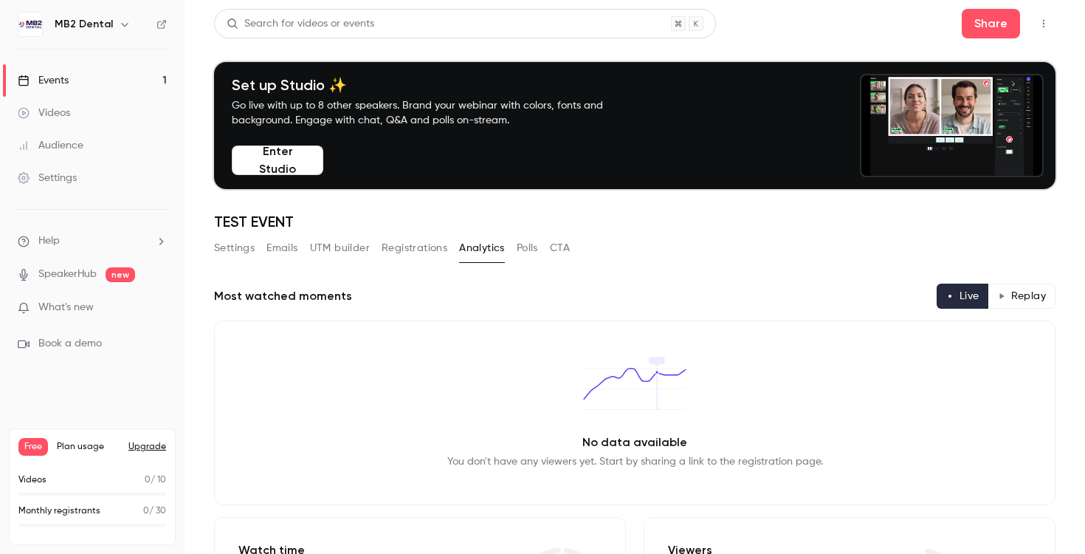
click at [301, 238] on div "Settings Emails UTM builder Registrations Analytics Polls CTA" at bounding box center [392, 248] width 356 height 24
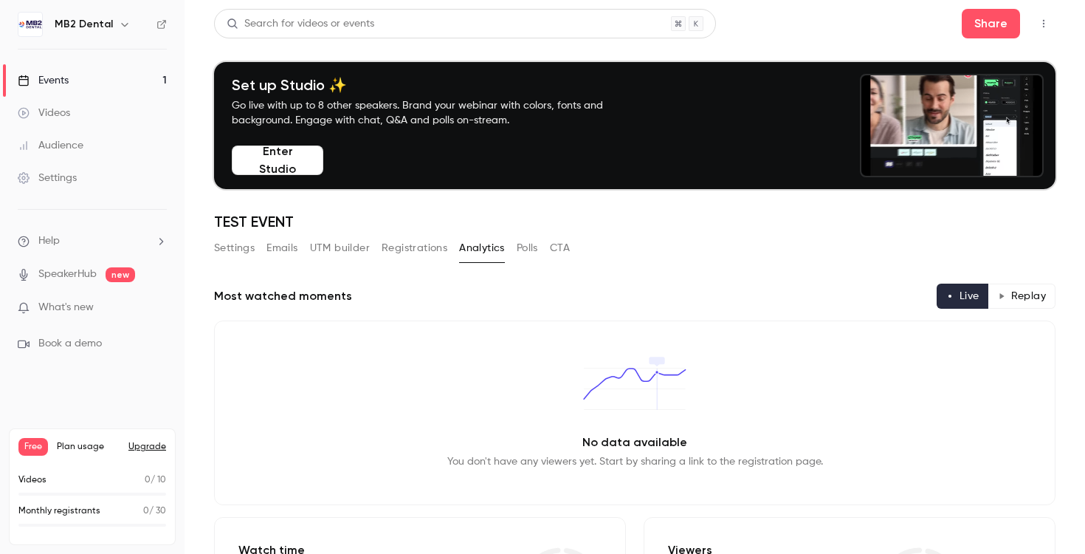
click at [292, 250] on button "Emails" at bounding box center [281, 248] width 31 height 24
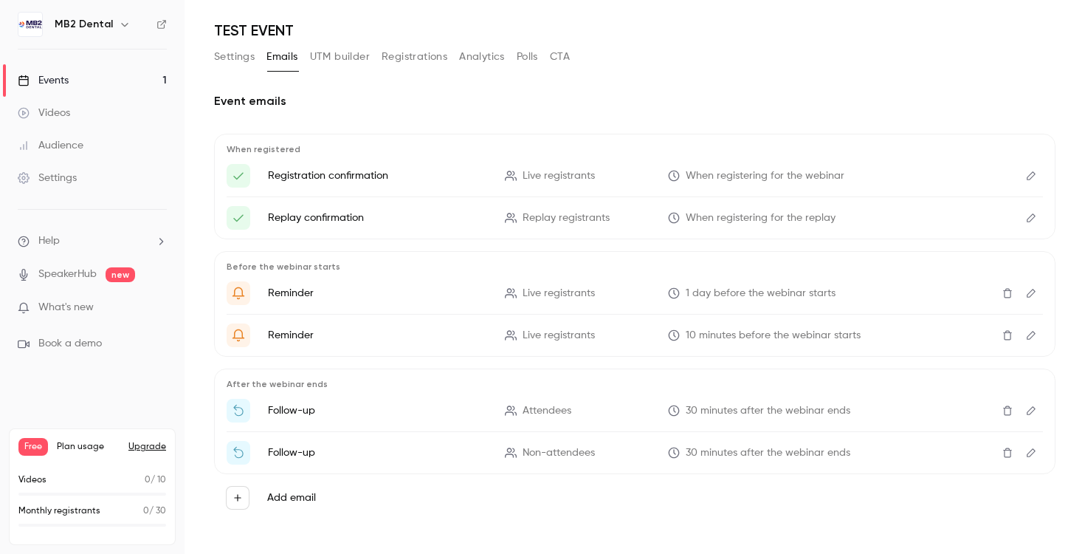
scroll to position [197, 0]
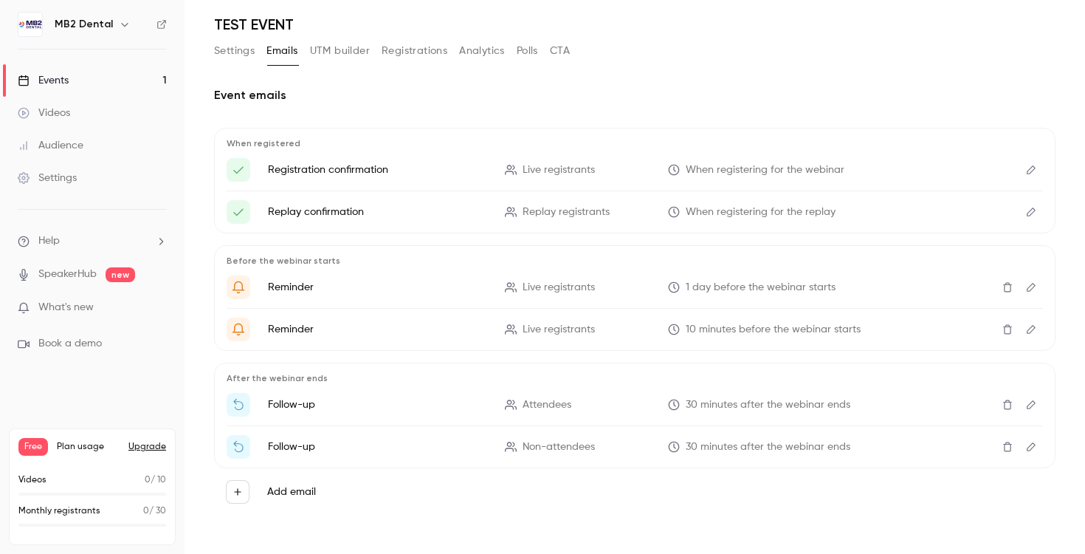
click at [244, 492] on button "Add email" at bounding box center [238, 492] width 24 height 24
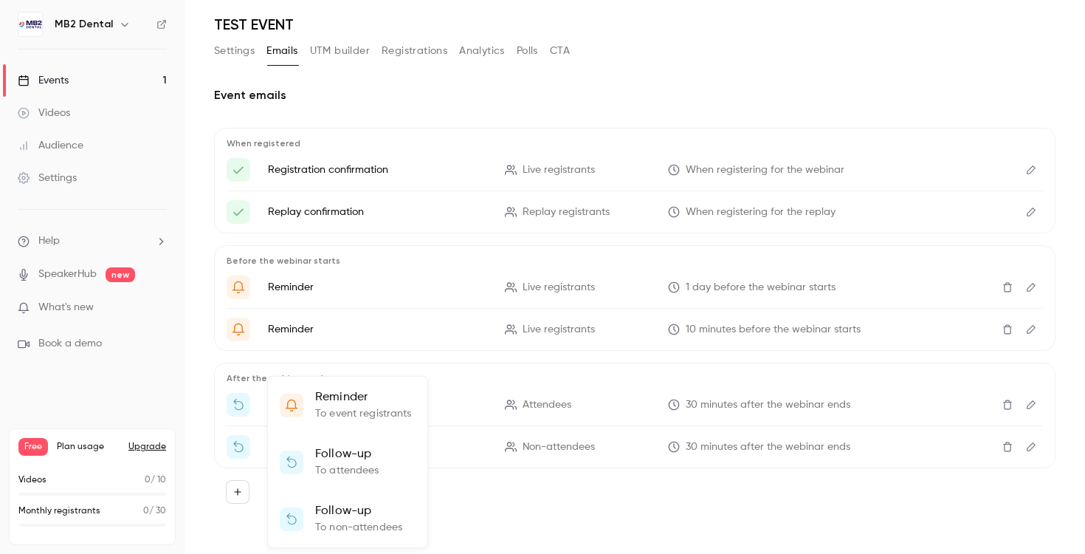
click at [350, 522] on p "To non-attendees" at bounding box center [358, 527] width 87 height 15
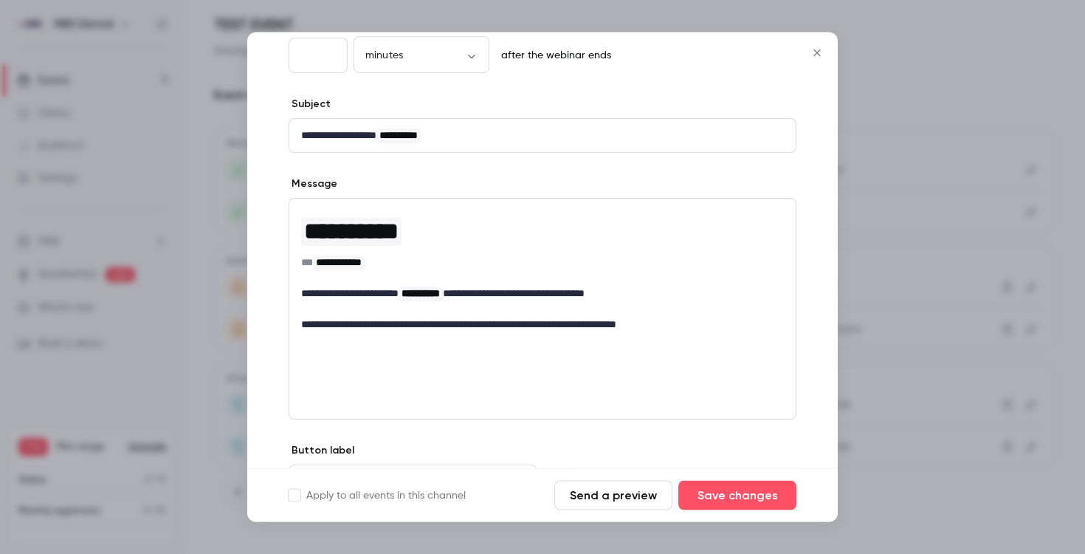
scroll to position [100, 0]
click at [423, 273] on p "editor" at bounding box center [542, 279] width 483 height 15
click at [295, 277] on button "editor" at bounding box center [289, 279] width 18 height 18
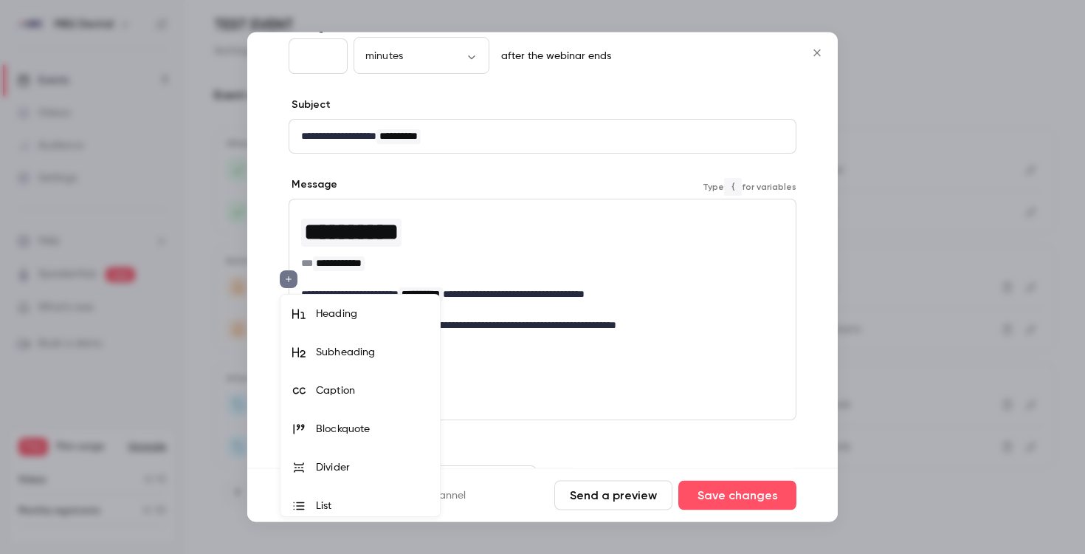
scroll to position [47, 0]
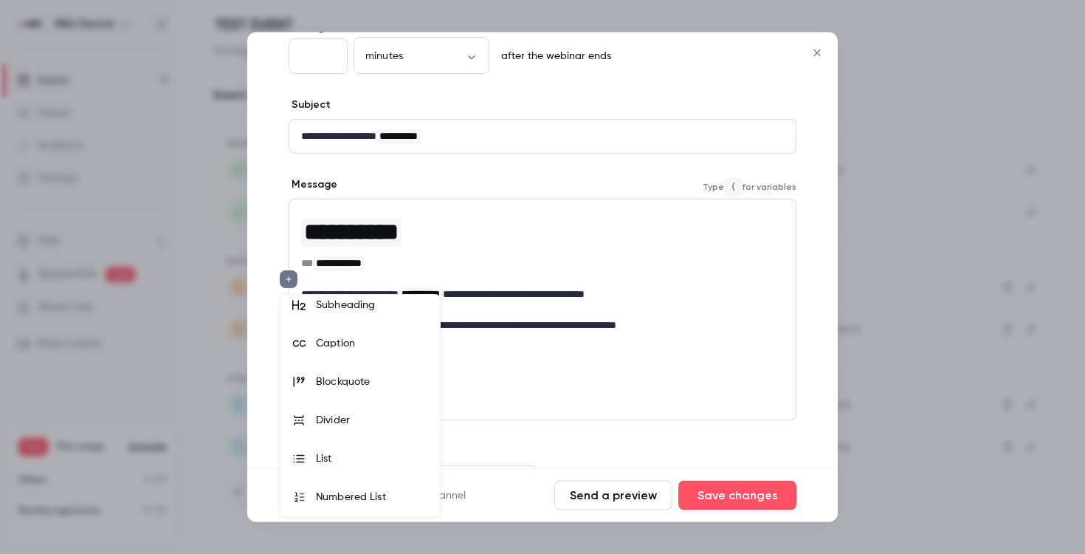
click at [624, 320] on div at bounding box center [542, 277] width 1085 height 554
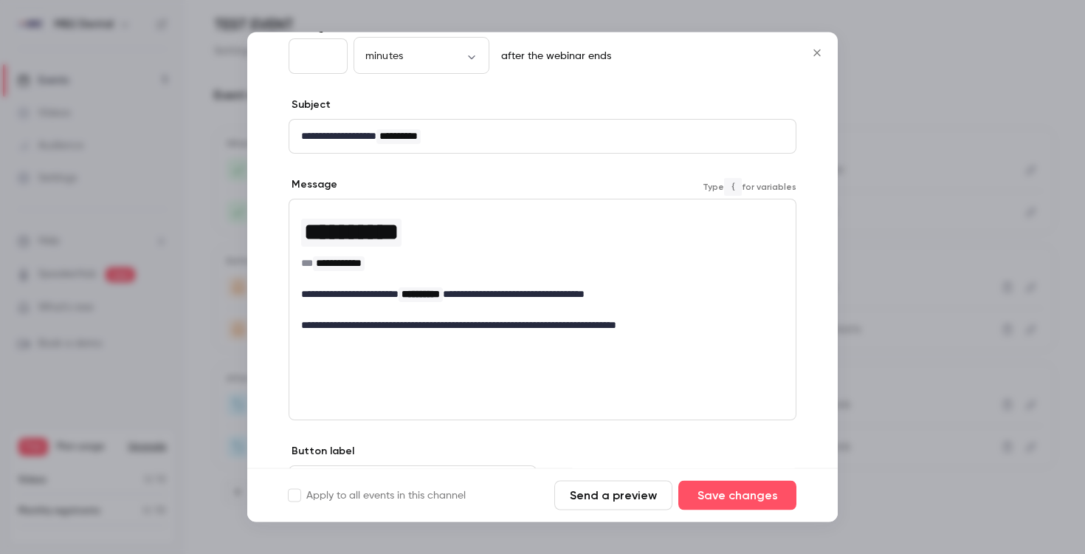
click at [824, 51] on icon "Close" at bounding box center [817, 53] width 18 height 12
